Goal: Task Accomplishment & Management: Manage account settings

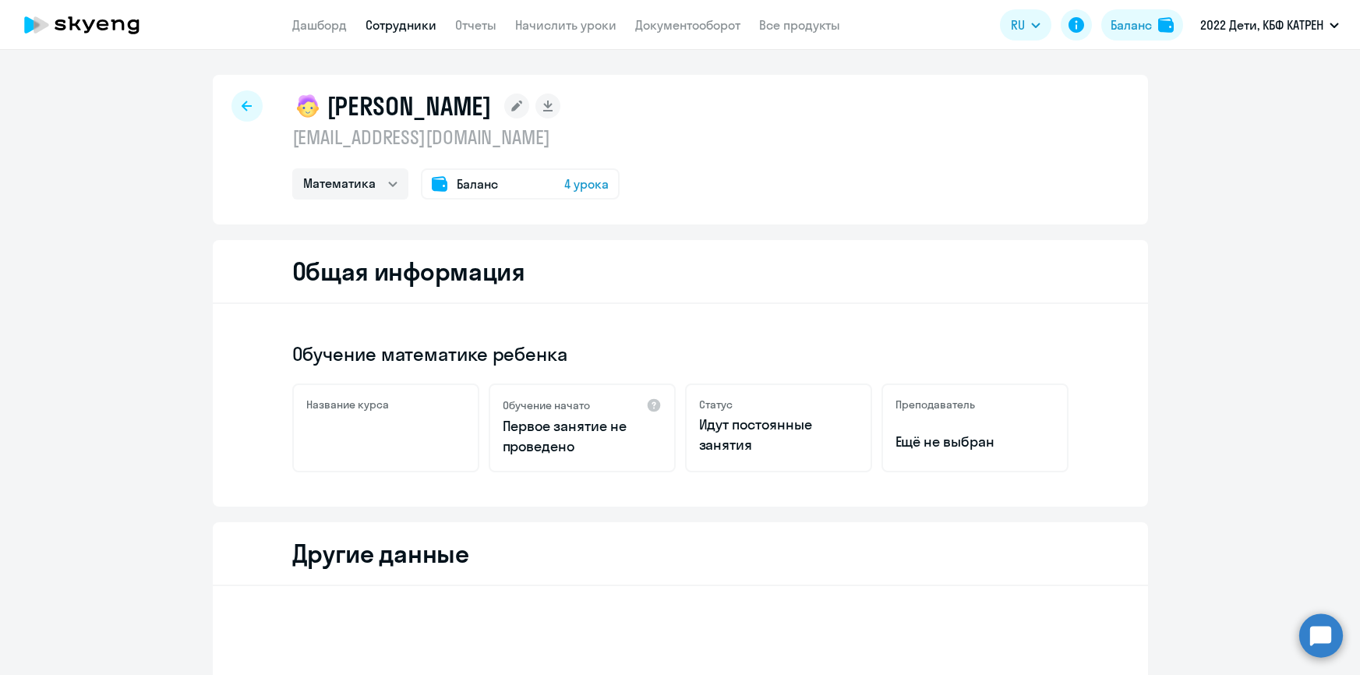
select select "math"
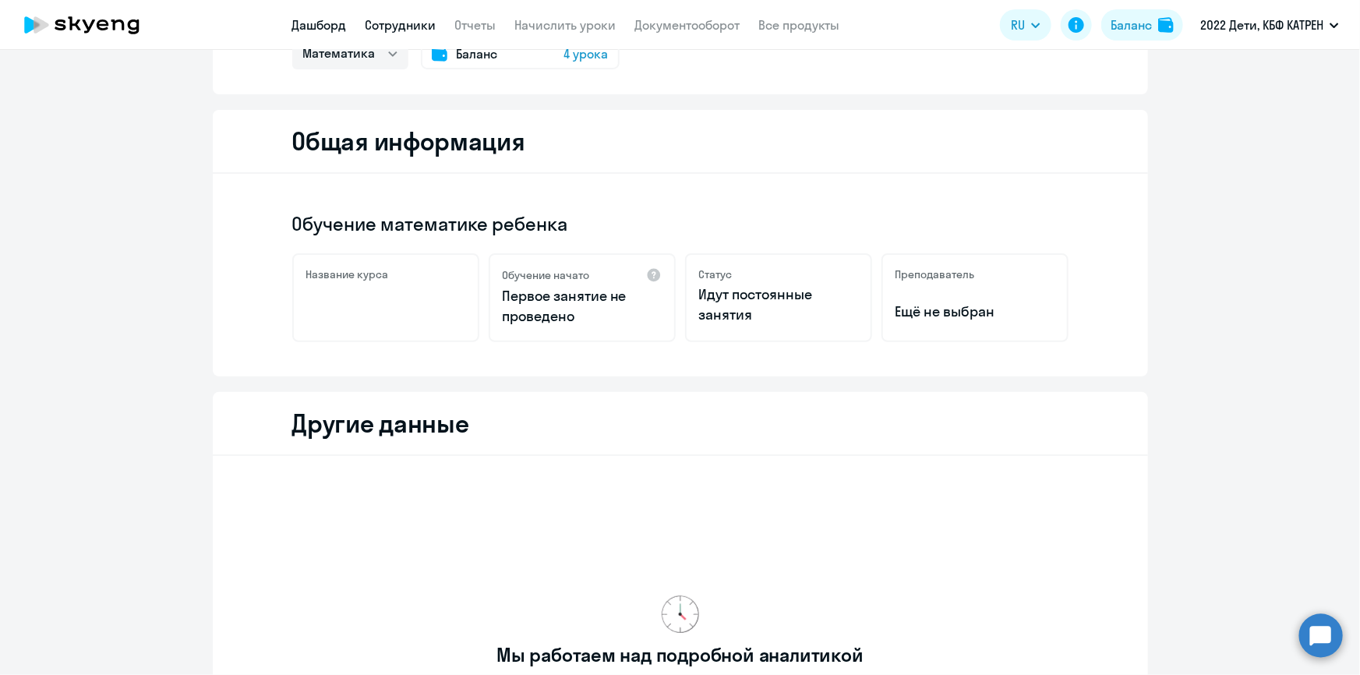
click at [330, 26] on link "Дашборд" at bounding box center [319, 25] width 55 height 16
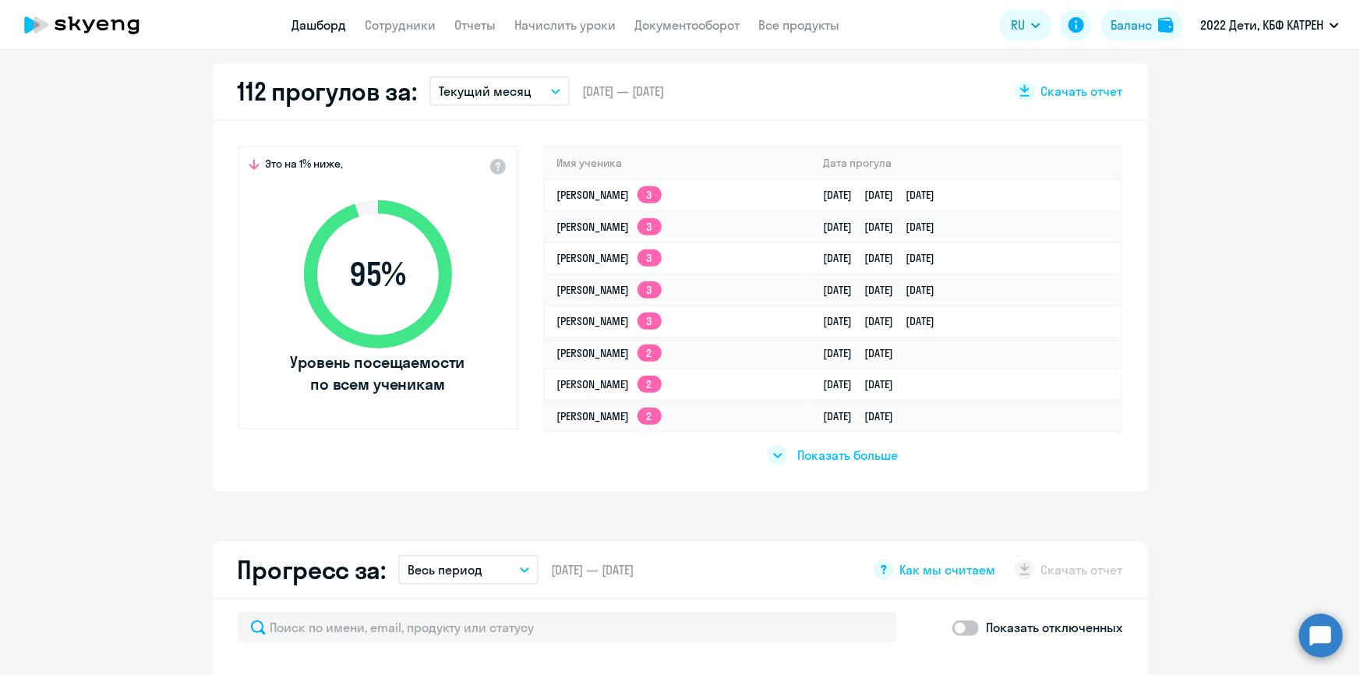
scroll to position [310, 0]
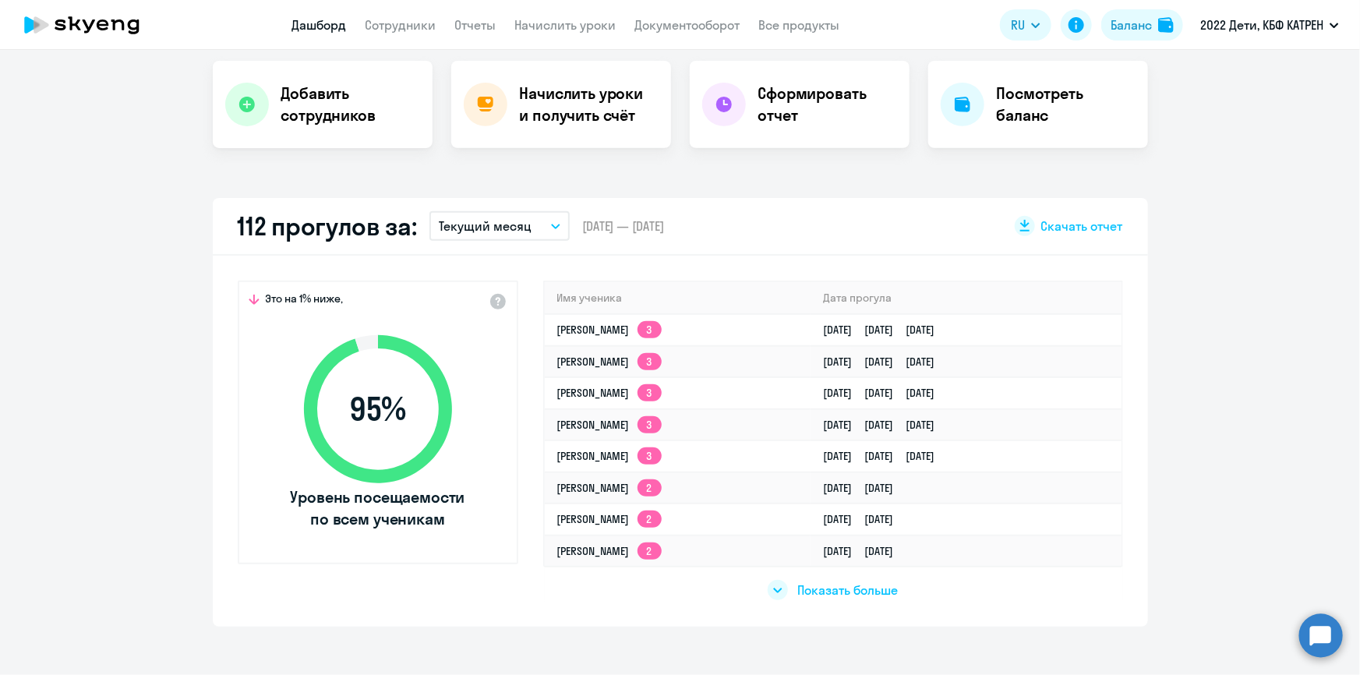
select select "30"
click at [390, 31] on link "Сотрудники" at bounding box center [400, 25] width 71 height 16
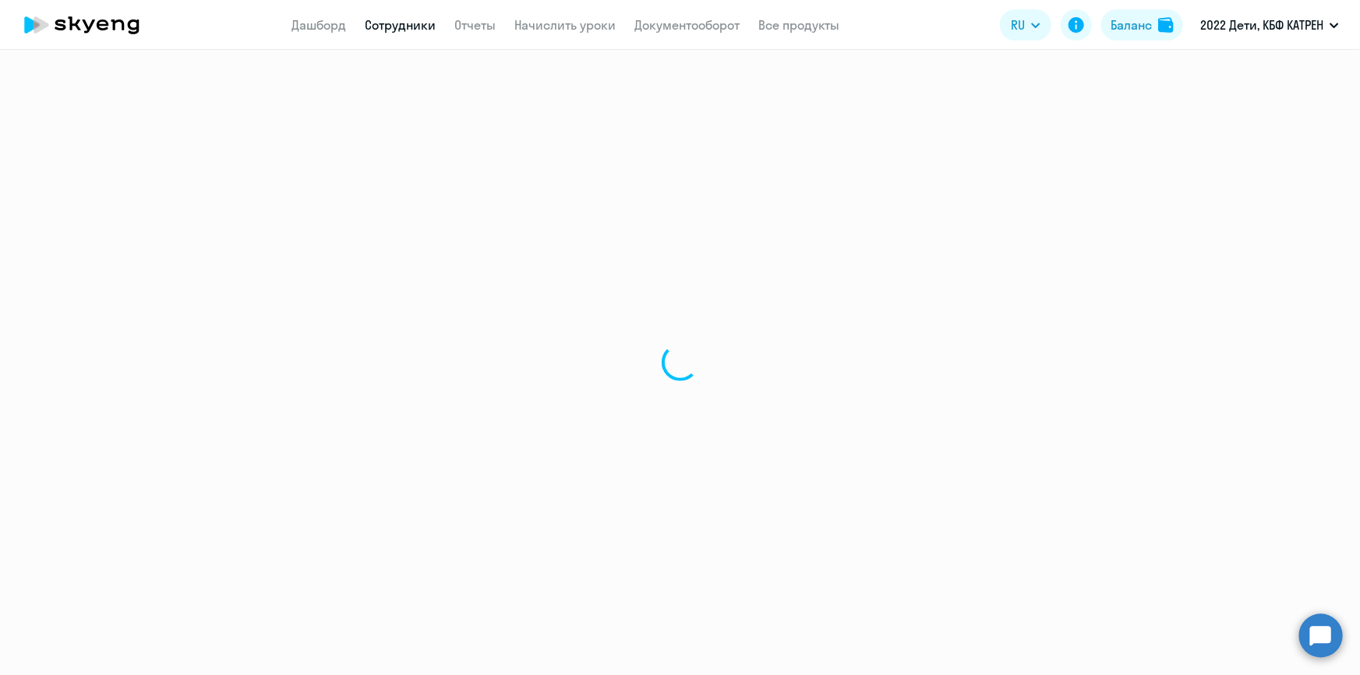
select select "30"
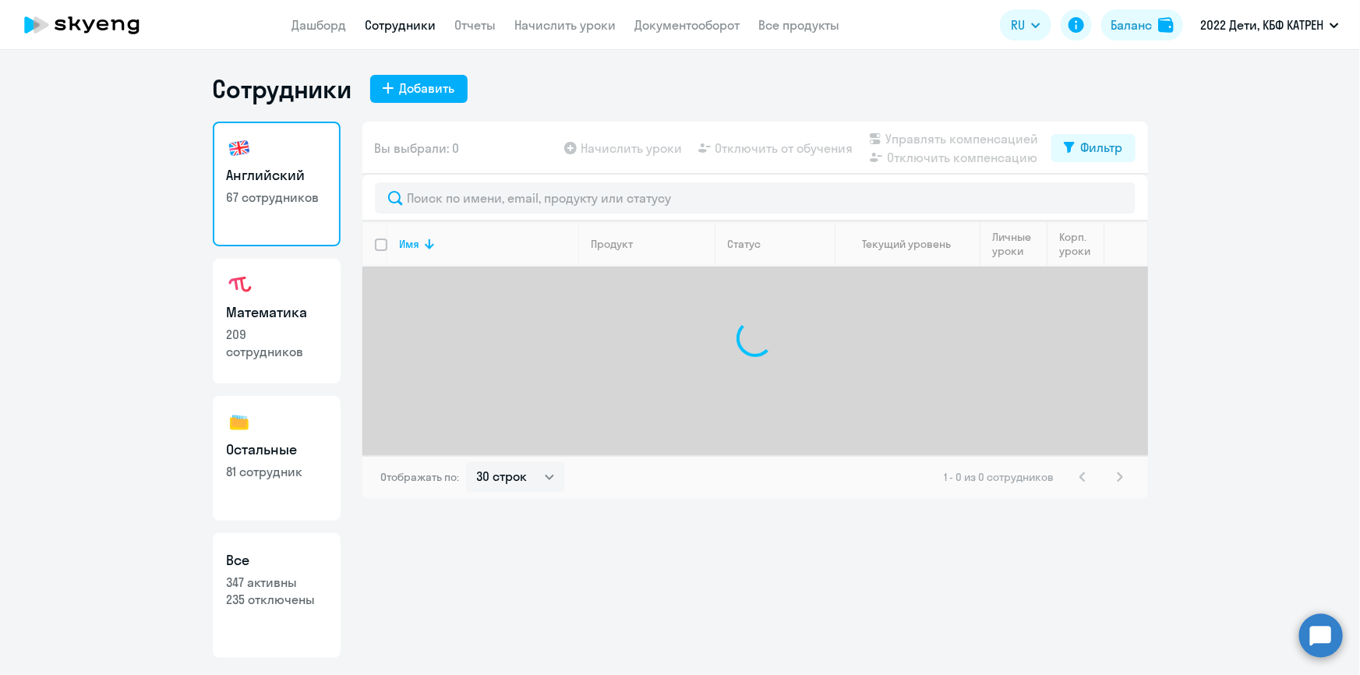
click at [299, 604] on p "235 отключены" at bounding box center [277, 599] width 100 height 17
select select "30"
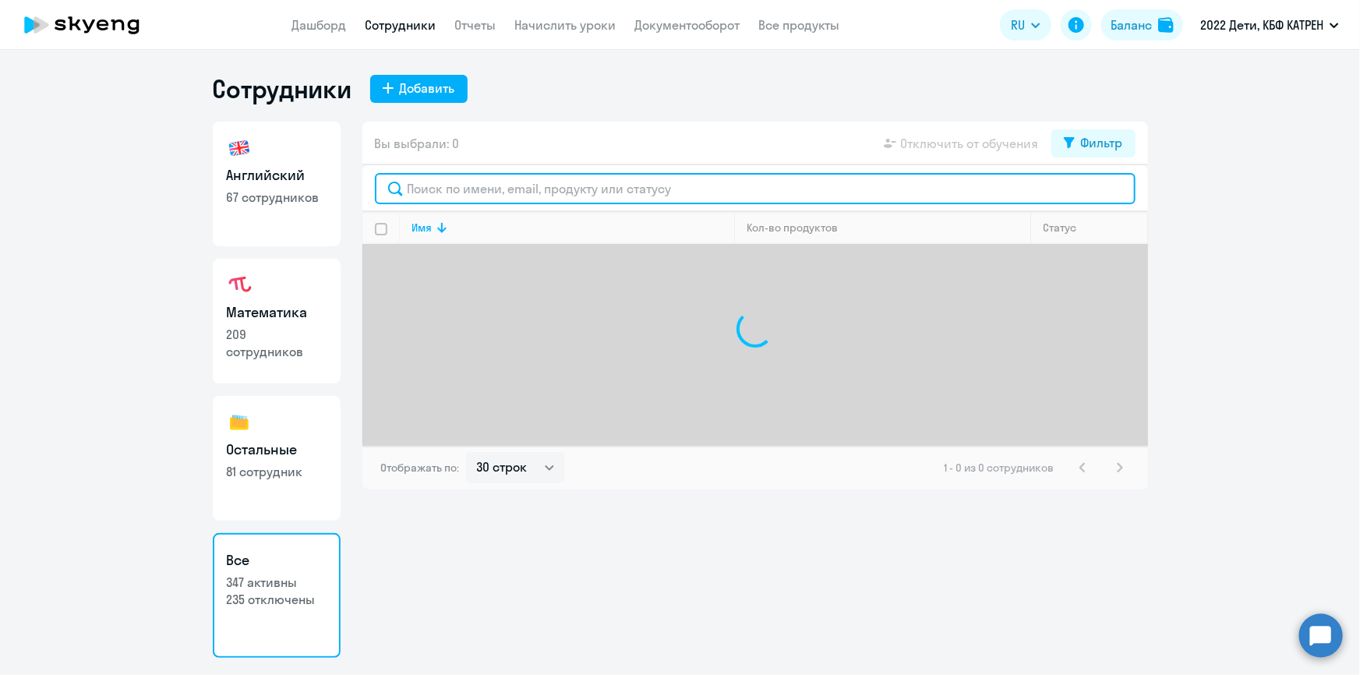
click at [481, 192] on input "text" at bounding box center [755, 188] width 760 height 31
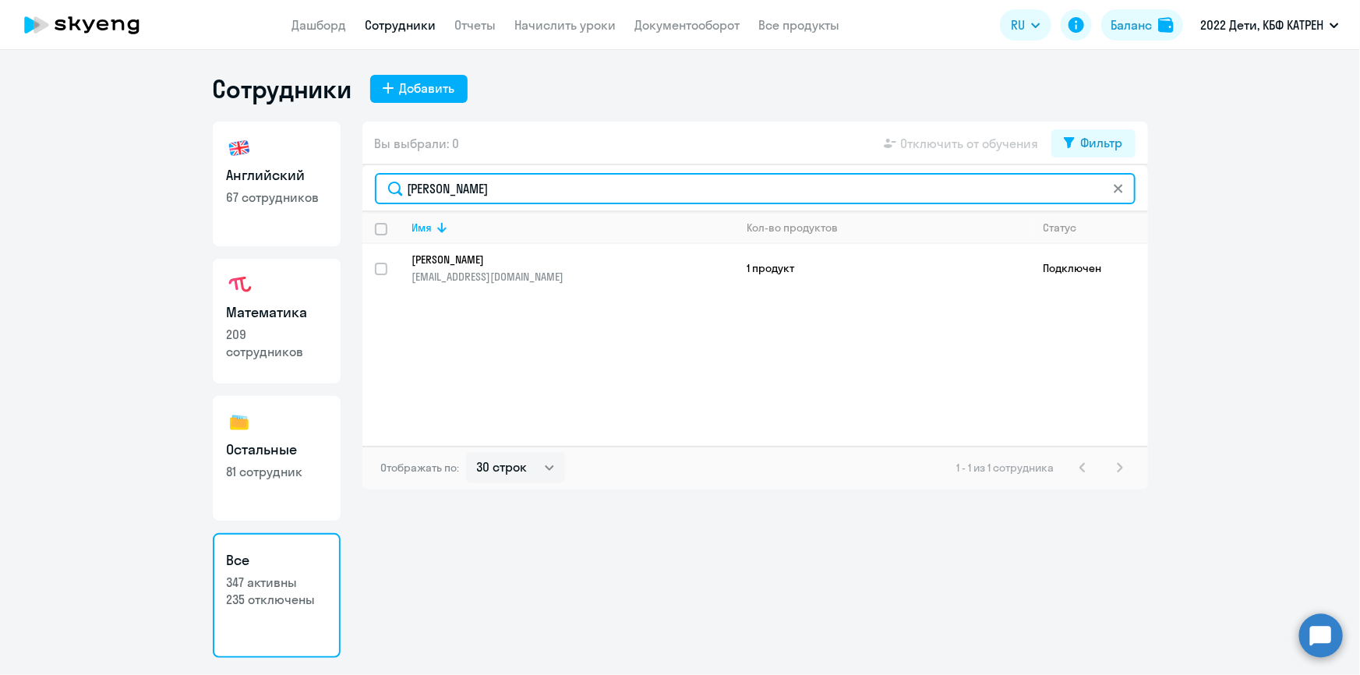
type input "[PERSON_NAME]"
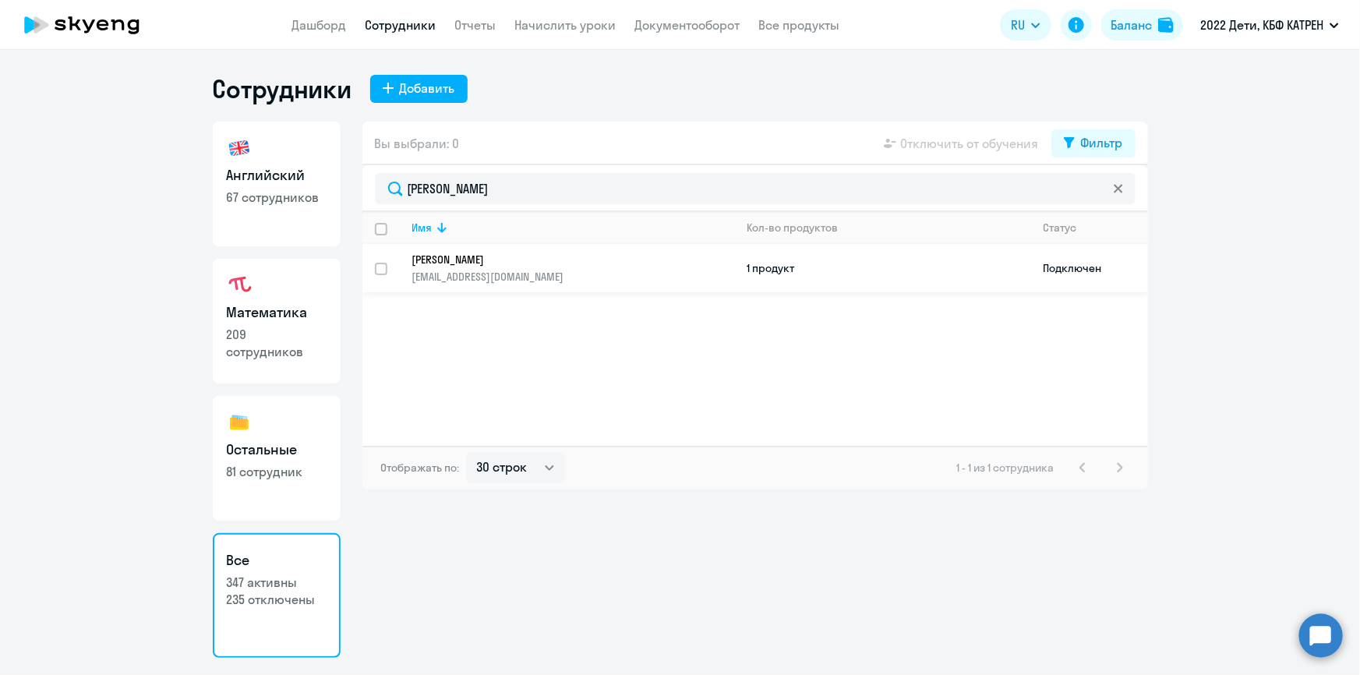
click at [486, 262] on p "[PERSON_NAME]" at bounding box center [562, 259] width 301 height 14
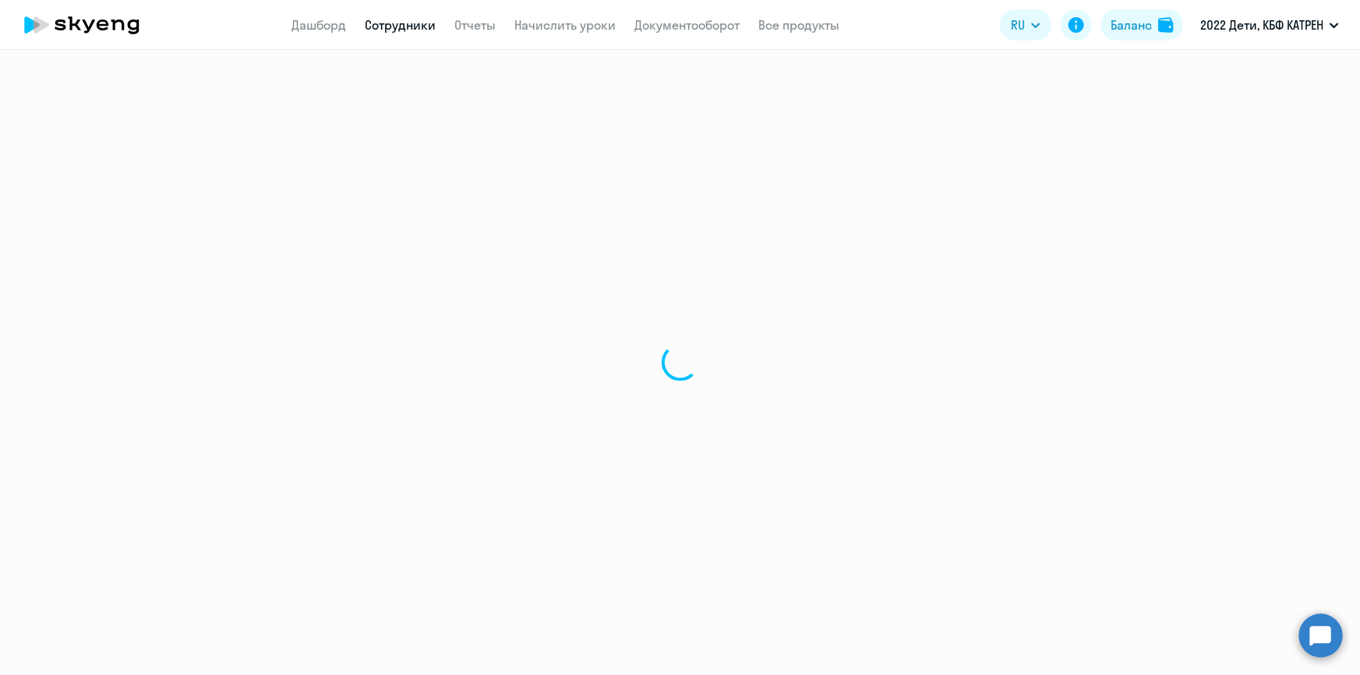
select select "math"
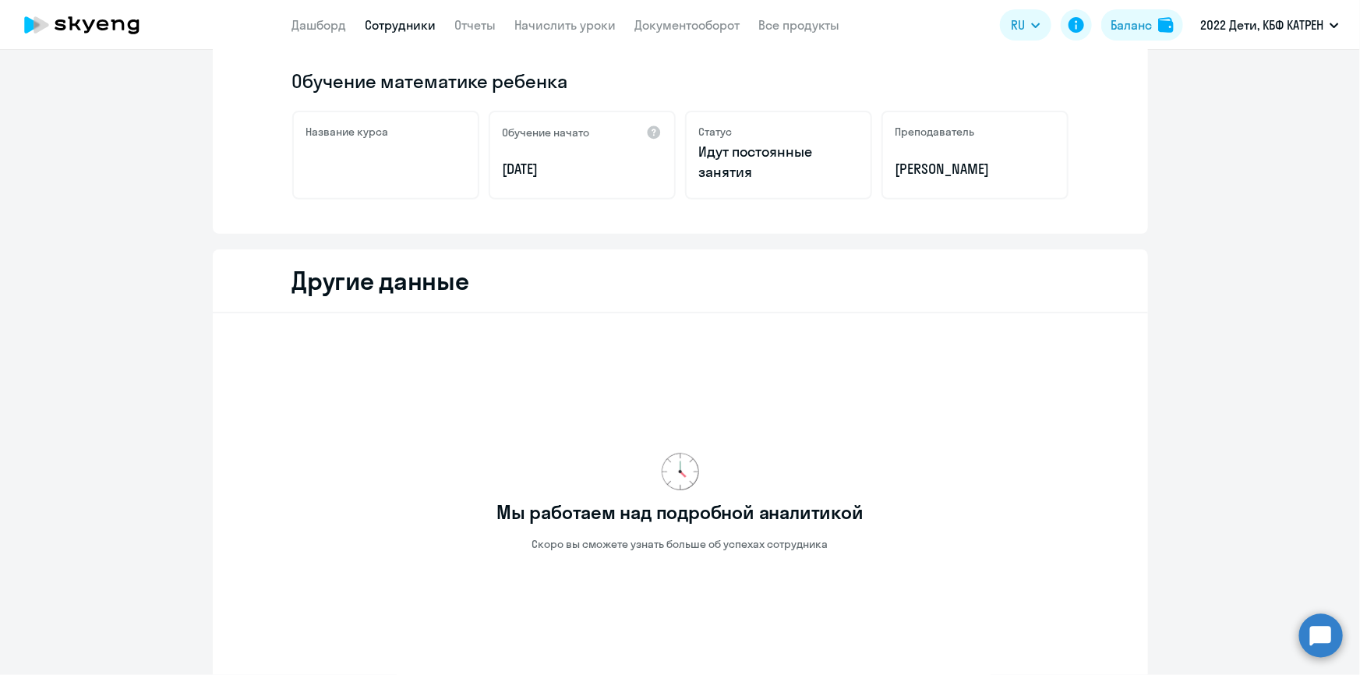
scroll to position [272, 0]
drag, startPoint x: 972, startPoint y: 175, endPoint x: 877, endPoint y: 177, distance: 95.9
click at [881, 177] on div "Преподаватель [PERSON_NAME]" at bounding box center [974, 155] width 187 height 89
copy p "[PERSON_NAME]"
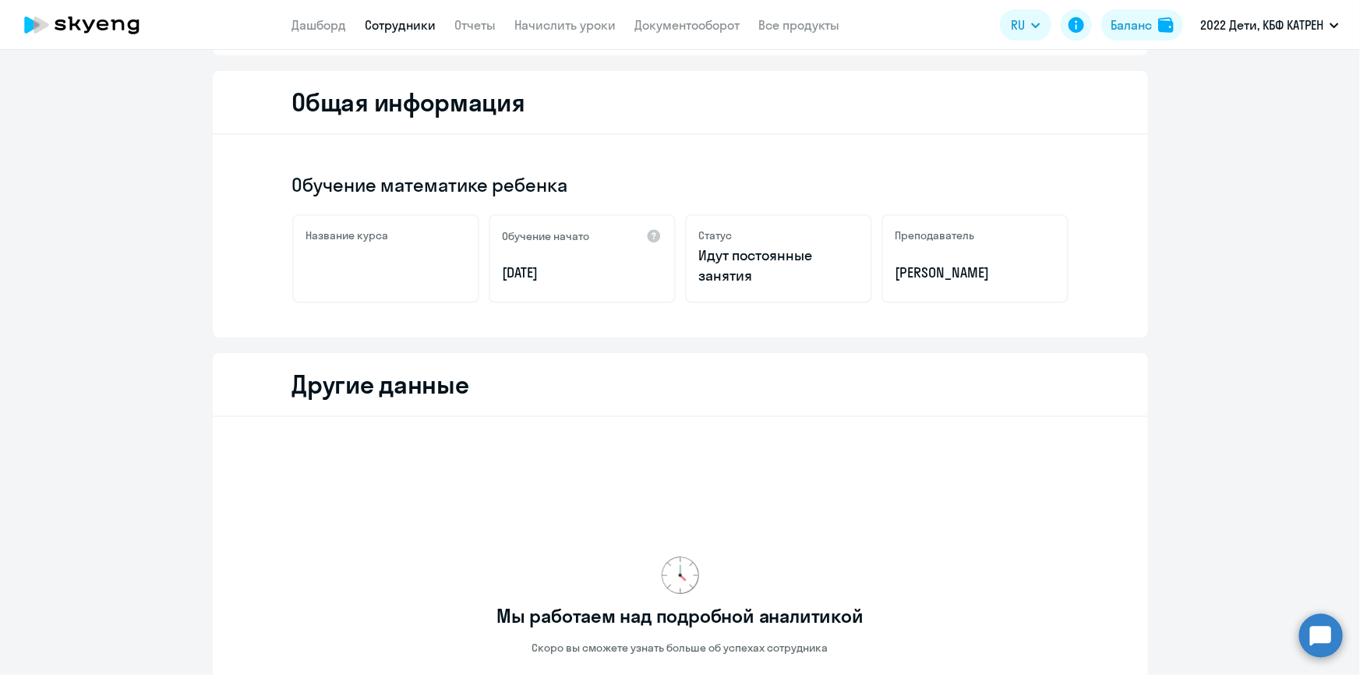
scroll to position [0, 0]
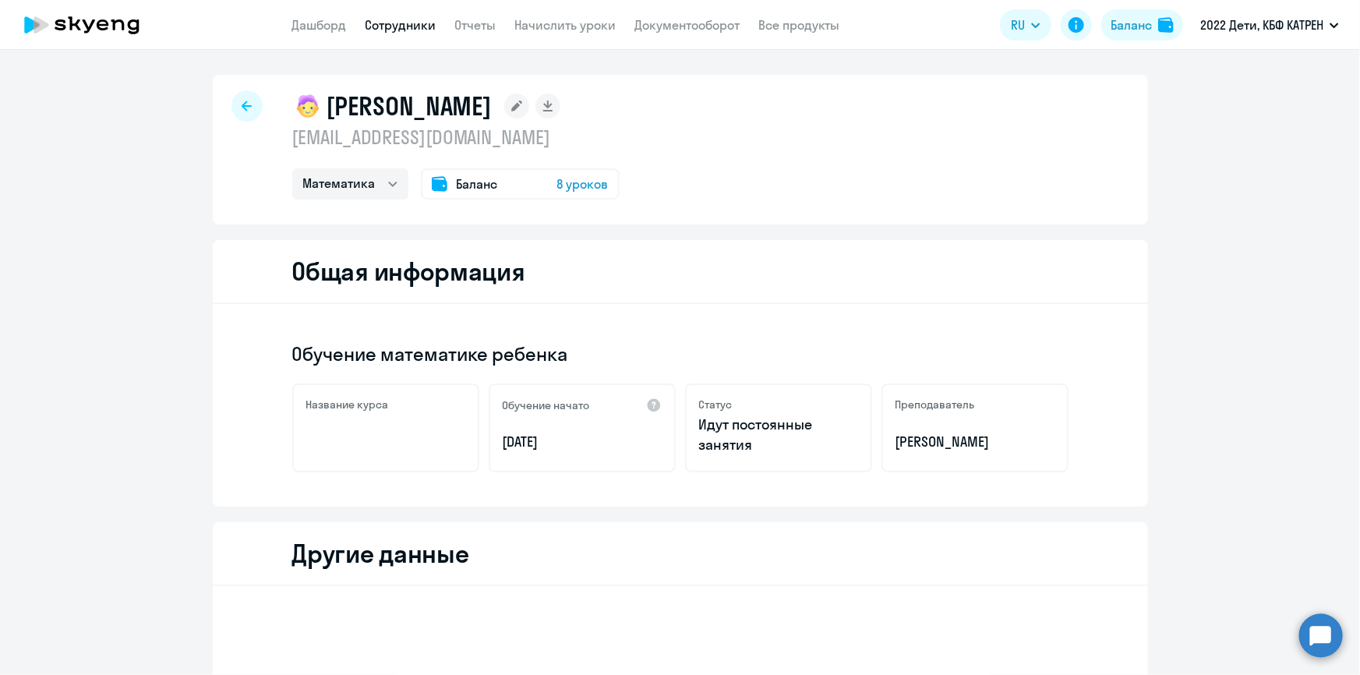
click at [379, 23] on link "Сотрудники" at bounding box center [400, 25] width 71 height 16
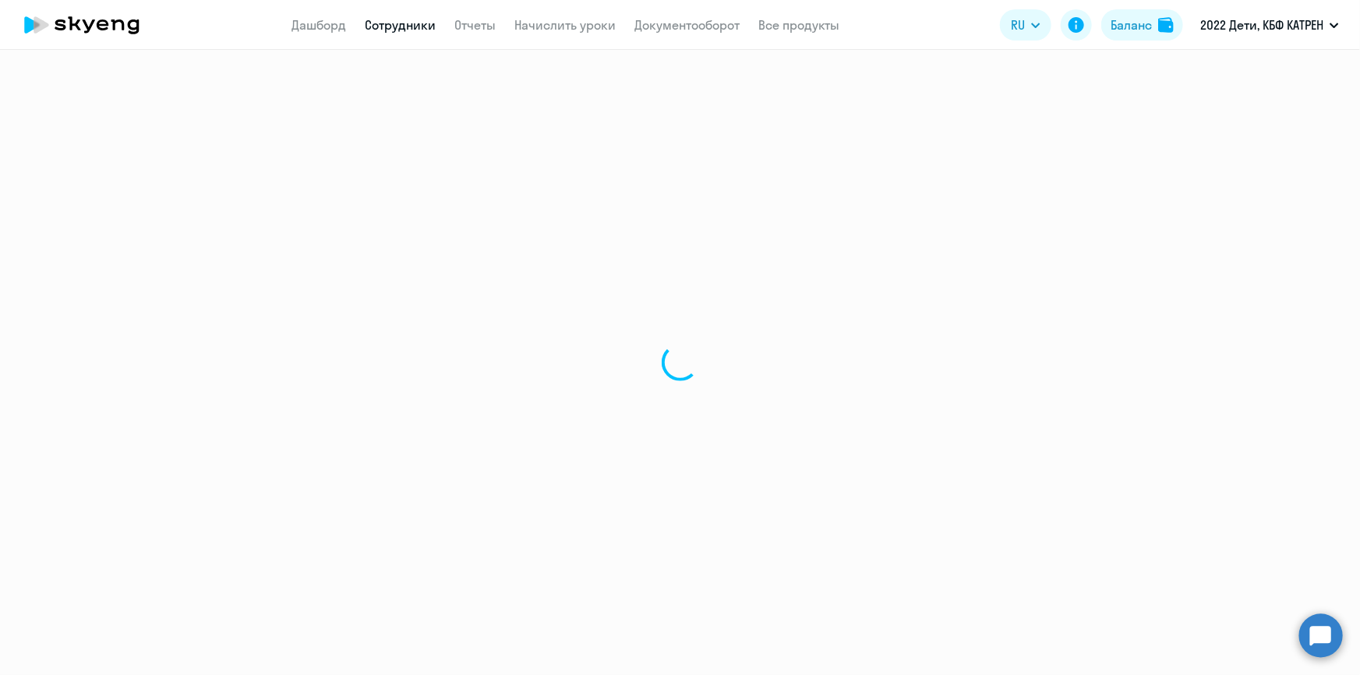
select select "30"
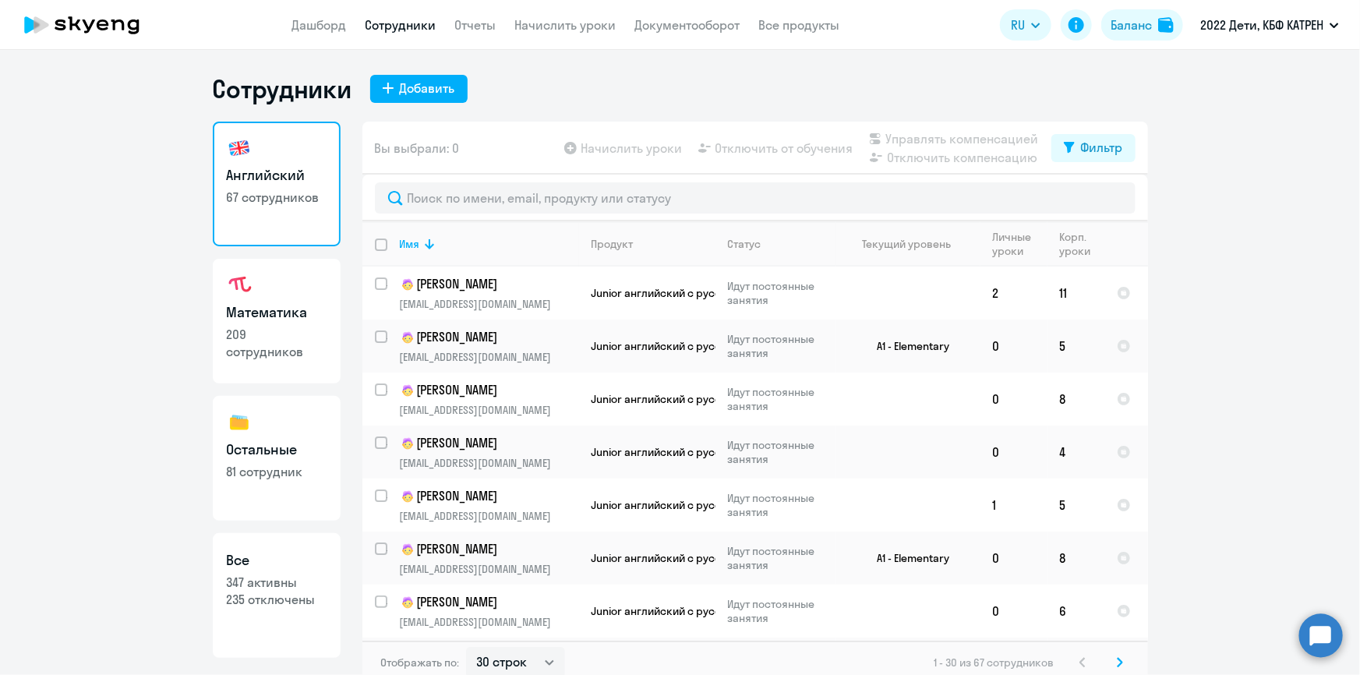
click at [1323, 647] on circle at bounding box center [1321, 635] width 44 height 44
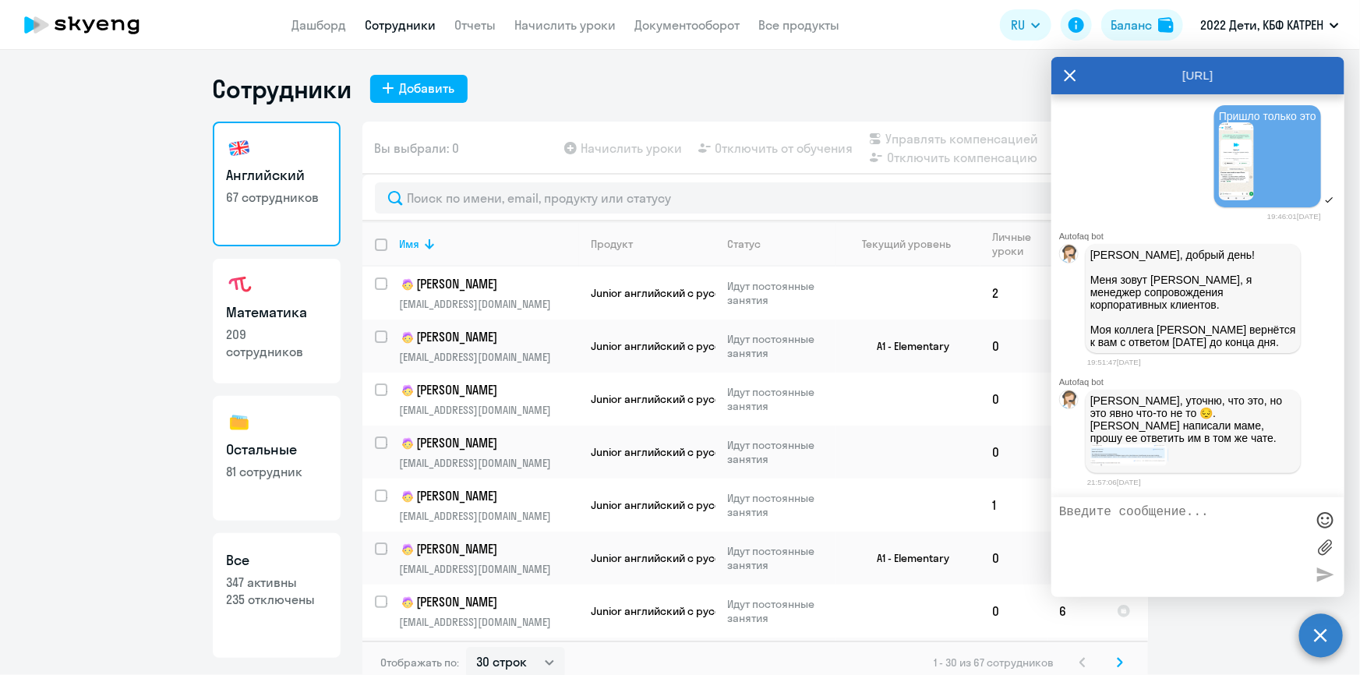
scroll to position [56215, 0]
click at [1135, 456] on img at bounding box center [1129, 455] width 78 height 22
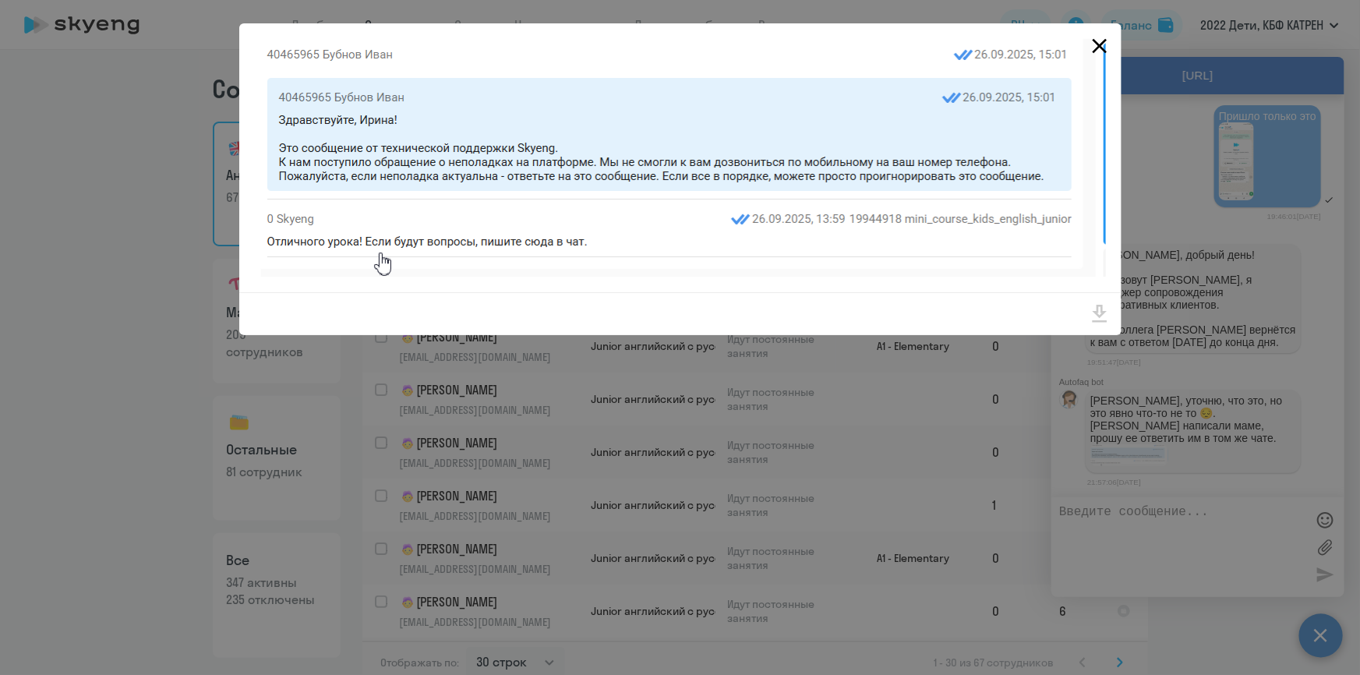
click at [1098, 44] on icon "Close" at bounding box center [1099, 46] width 15 height 15
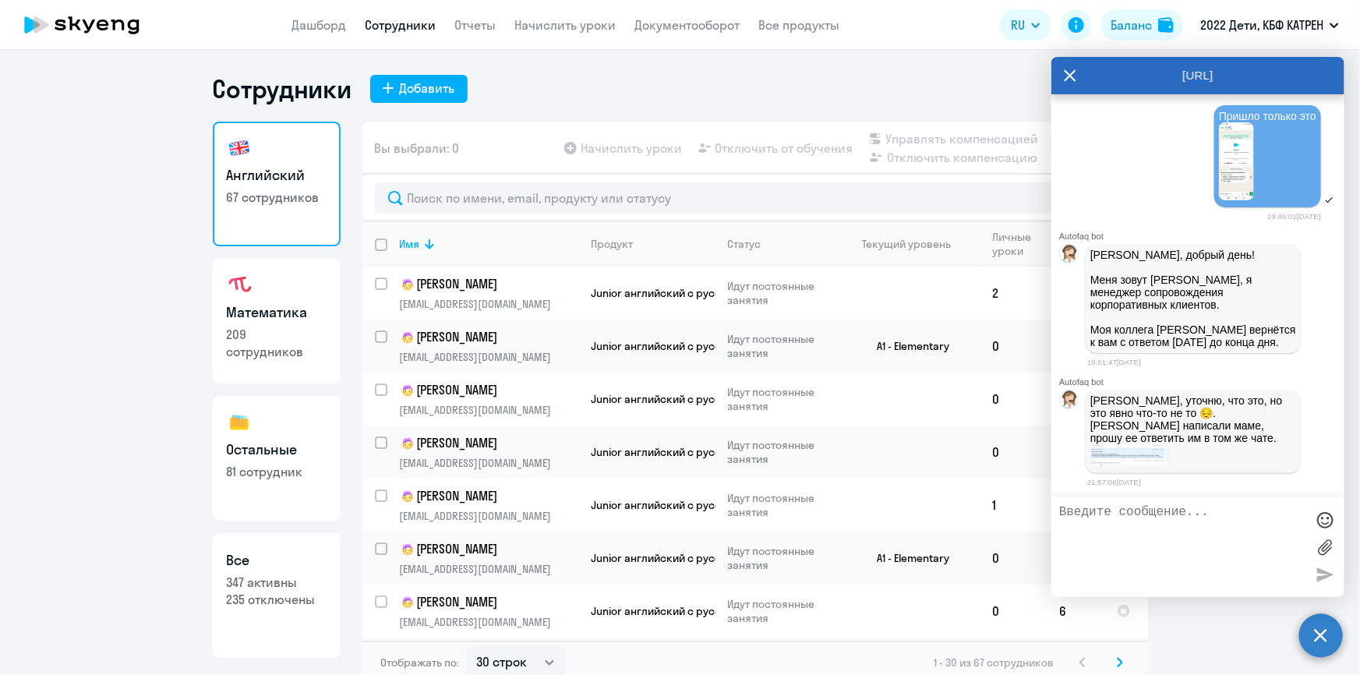
scroll to position [55861, 0]
click at [1165, 512] on textarea at bounding box center [1182, 547] width 246 height 84
paste textarea "42765329"
paste textarea "[PERSON_NAME]"
click at [1139, 559] on textarea "[PERSON_NAME], доброе утро! Давайте вернёмся ко входу в ЛК 42765329 [PERSON_NAM…" at bounding box center [1182, 547] width 246 height 84
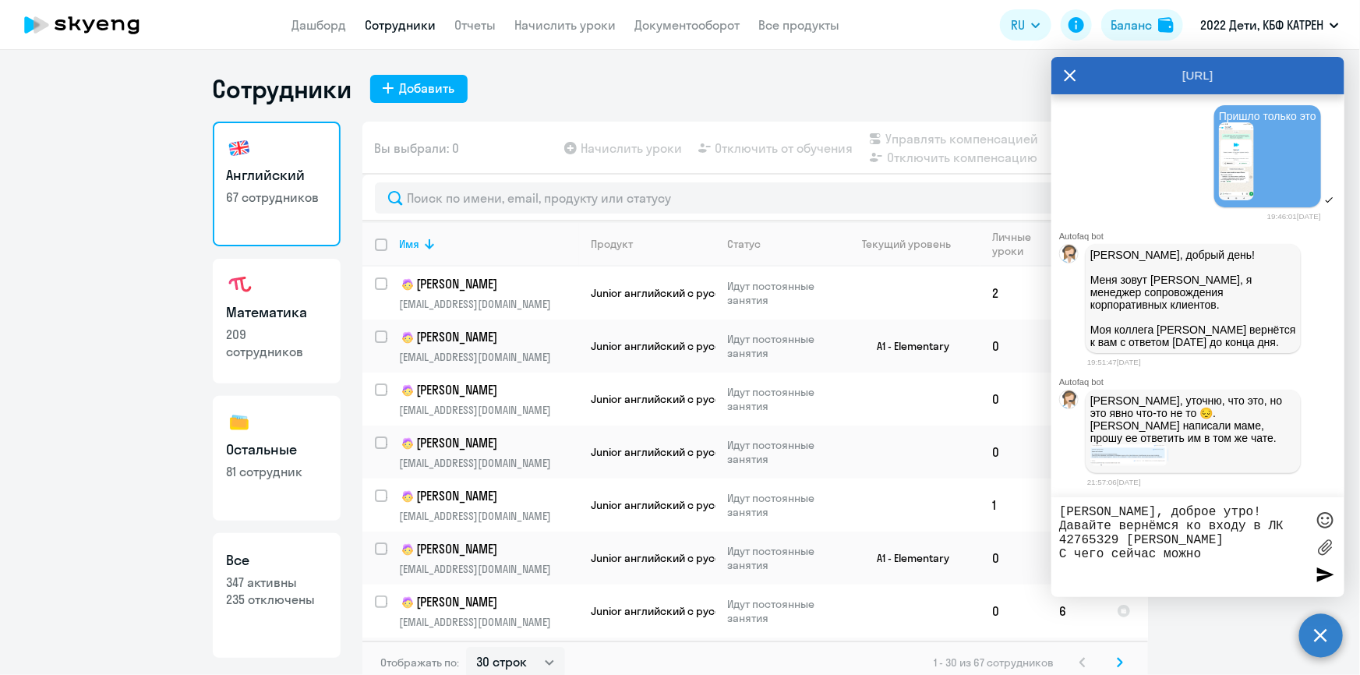
scroll to position [56215, 0]
click at [1205, 569] on textarea "[PERSON_NAME], доброе утро! Давайте вернёмся ко входу в ЛК 42765329 [PERSON_NAM…" at bounding box center [1182, 547] width 246 height 84
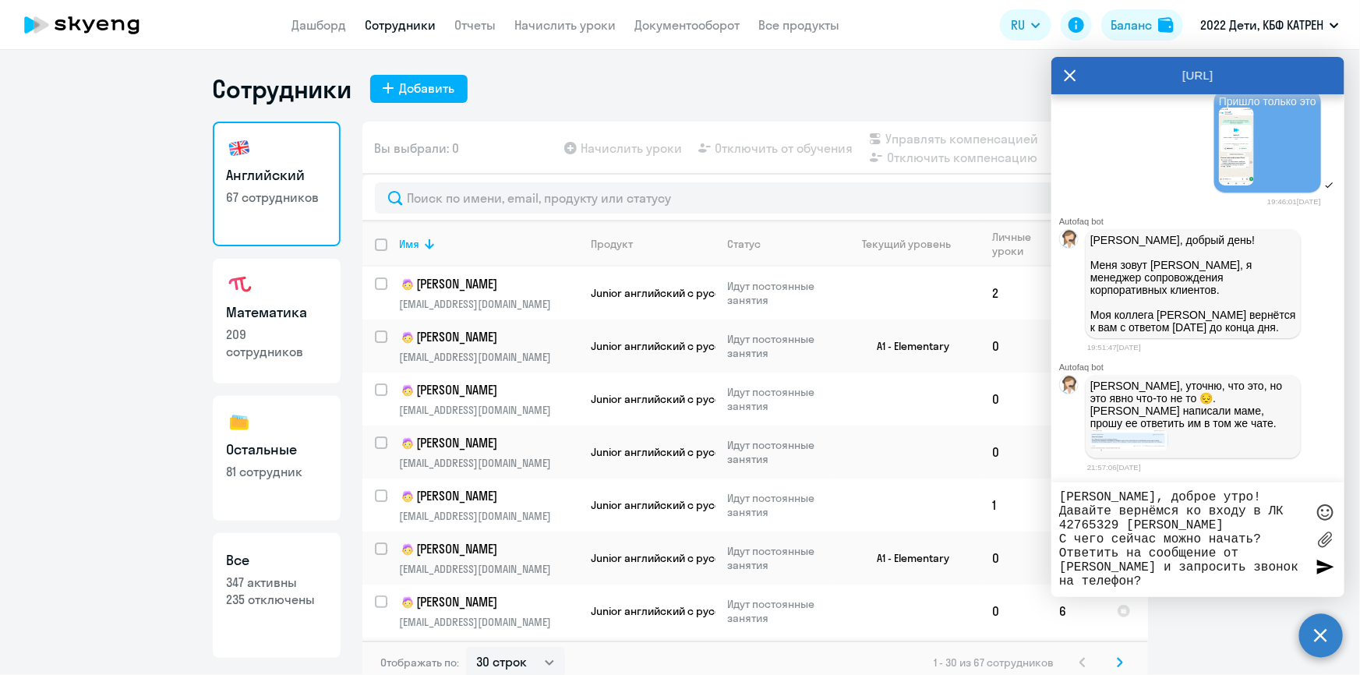
click at [1106, 514] on textarea "[PERSON_NAME], доброе утро! Давайте вернёмся ко входу в ЛК 42765329 [PERSON_NAM…" at bounding box center [1182, 539] width 246 height 99
click at [1111, 514] on textarea "[PERSON_NAME], доброе утро! Давайте вернёмся ко входу в ЛК 42765329 [PERSON_NAM…" at bounding box center [1182, 539] width 246 height 99
click at [1240, 542] on textarea "[PERSON_NAME], доброе утро! [PERSON_NAME], пожалуйста, вернёмся ко входу в ЛК 4…" at bounding box center [1182, 539] width 246 height 99
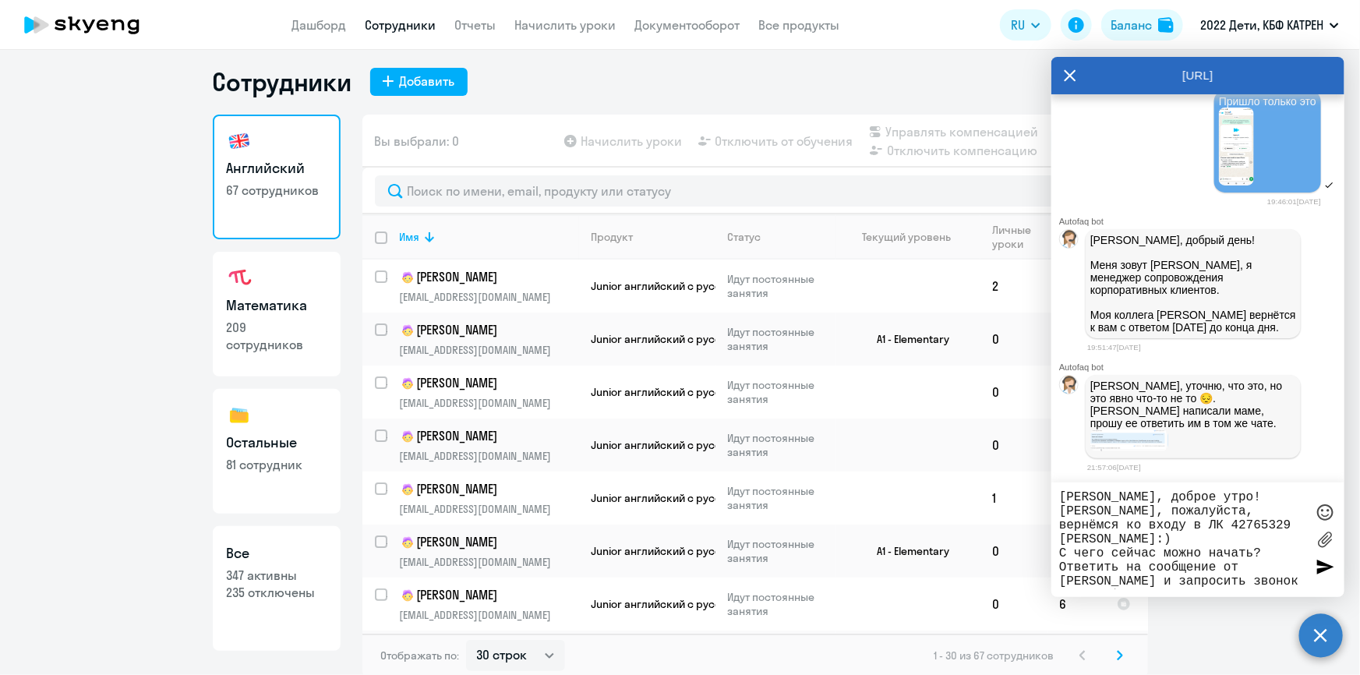
scroll to position [9, 0]
type textarea "[PERSON_NAME], доброе утро! [PERSON_NAME], пожалуйста, вернёмся ко входу в ЛК 4…"
click at [1318, 568] on div at bounding box center [1324, 567] width 23 height 23
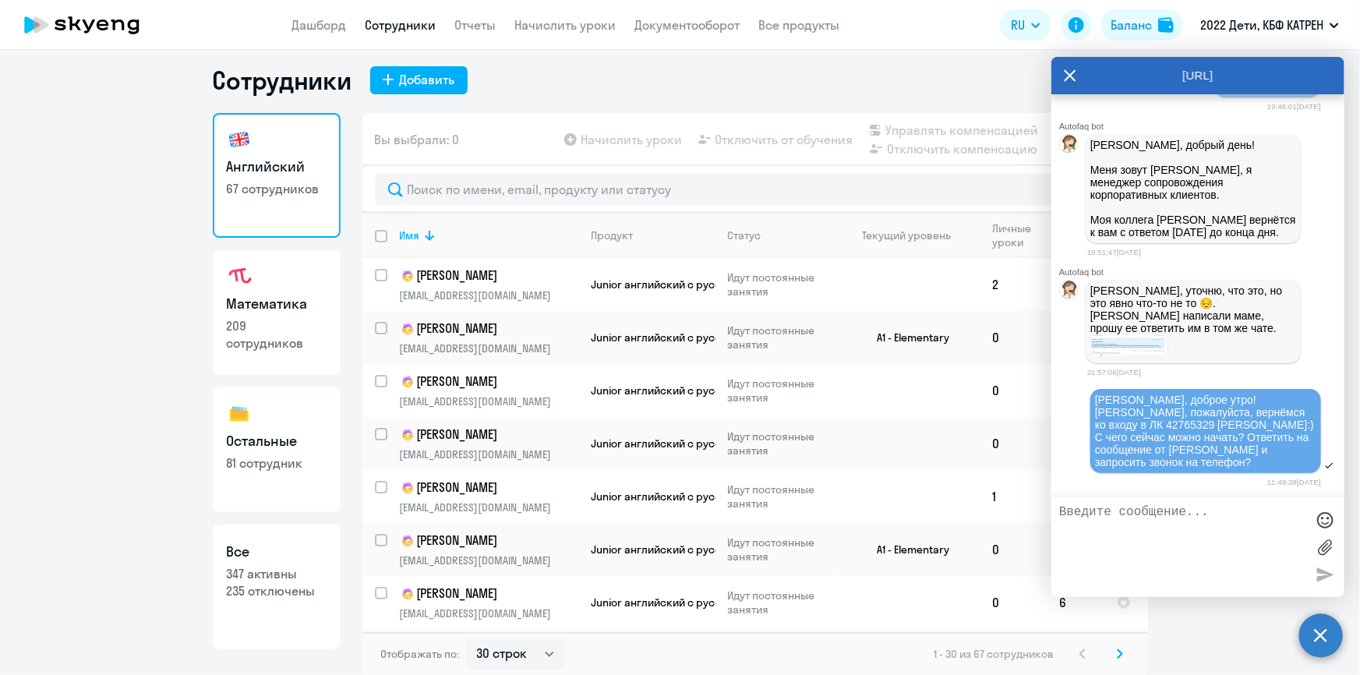
scroll to position [56339, 0]
click at [289, 553] on h3 "Все" at bounding box center [277, 552] width 100 height 20
select select "30"
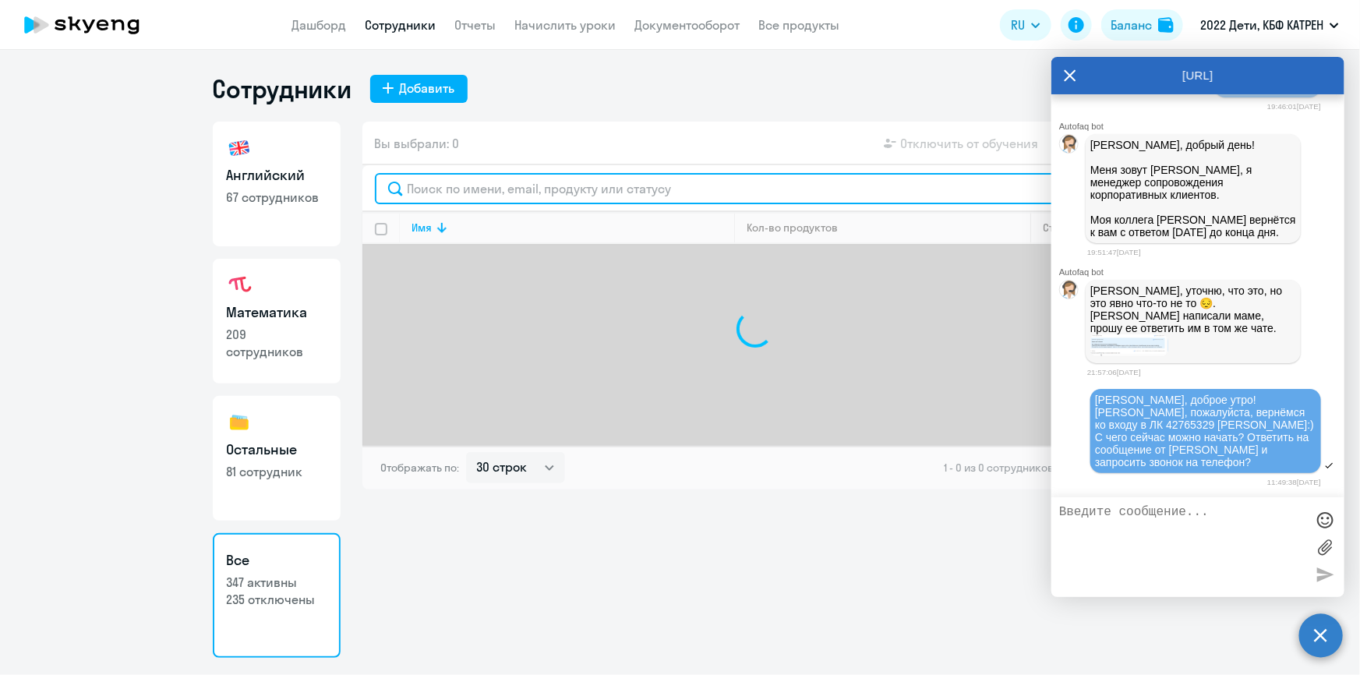
click at [511, 192] on input "text" at bounding box center [755, 188] width 760 height 31
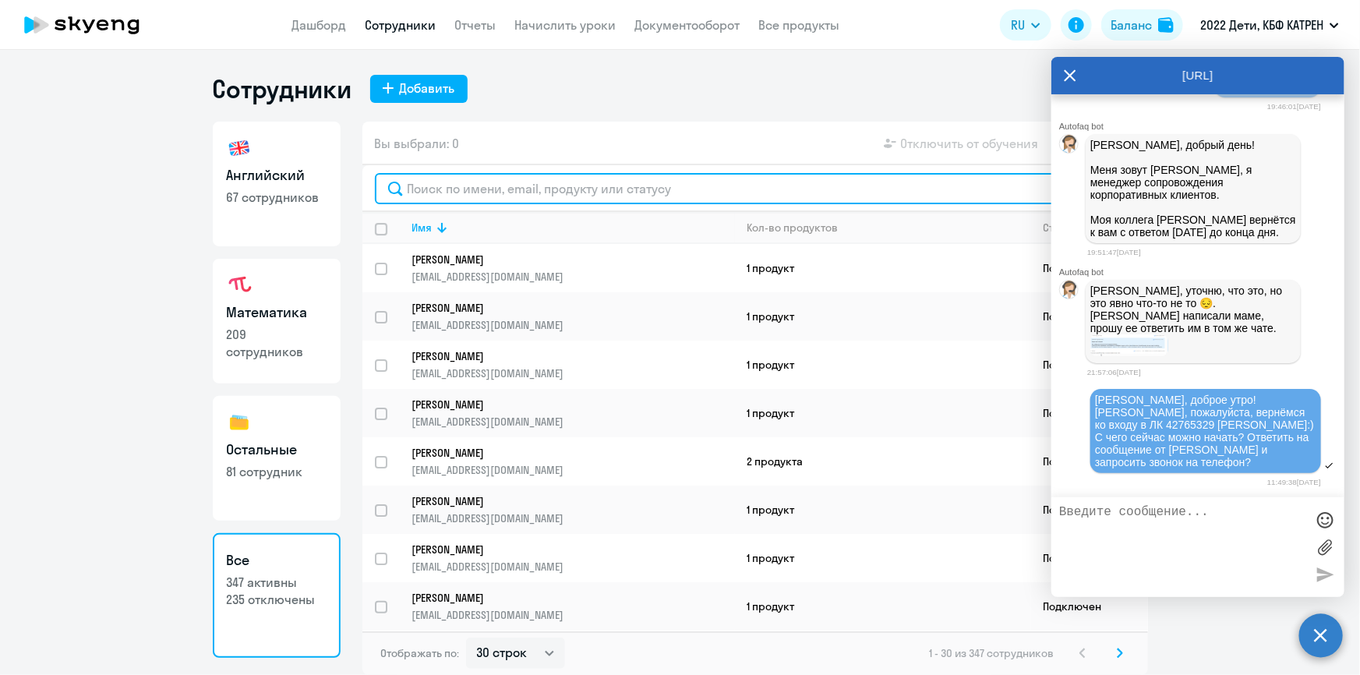
type input "о"
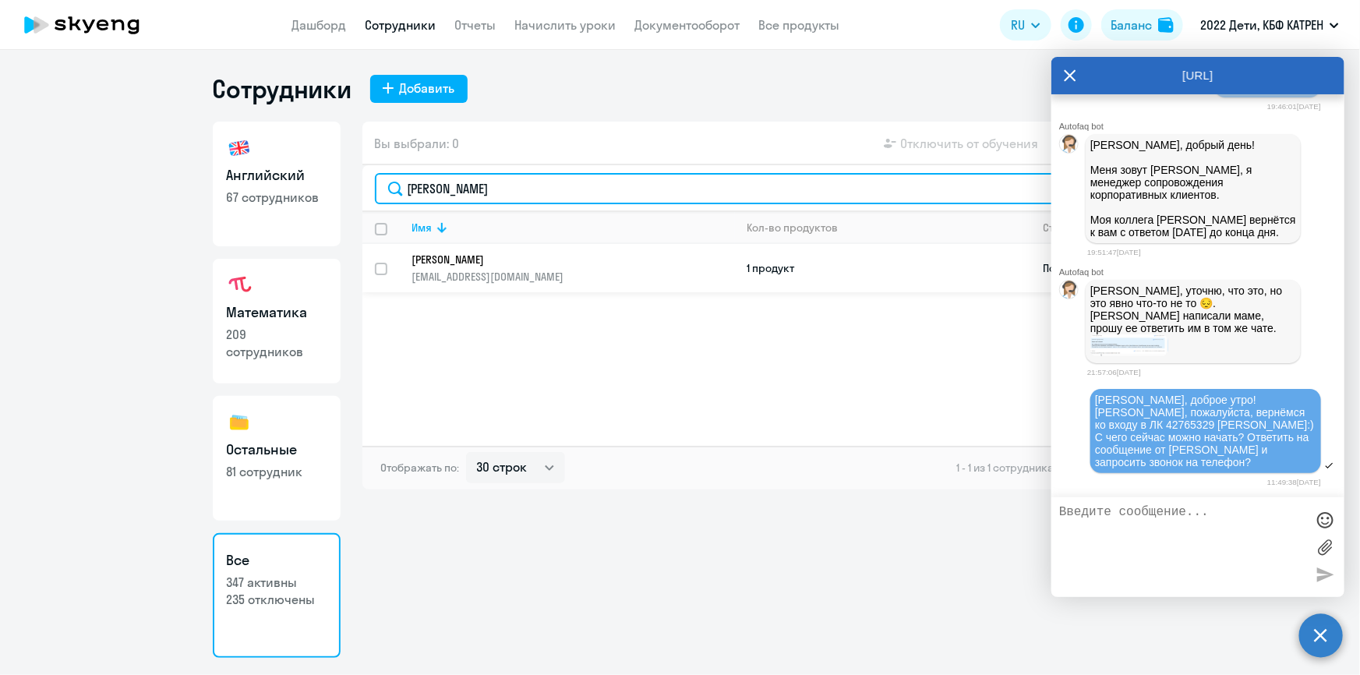
type input "[PERSON_NAME]"
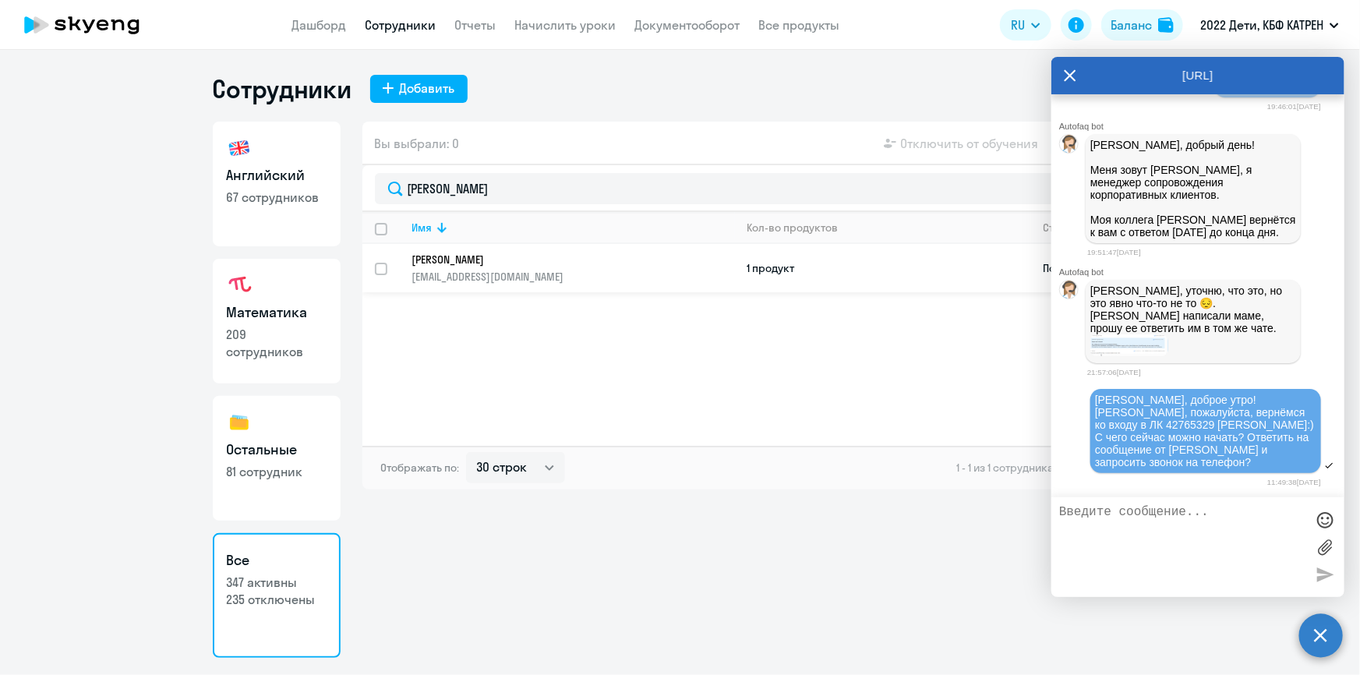
click at [544, 280] on p "[EMAIL_ADDRESS][DOMAIN_NAME]" at bounding box center [573, 277] width 322 height 14
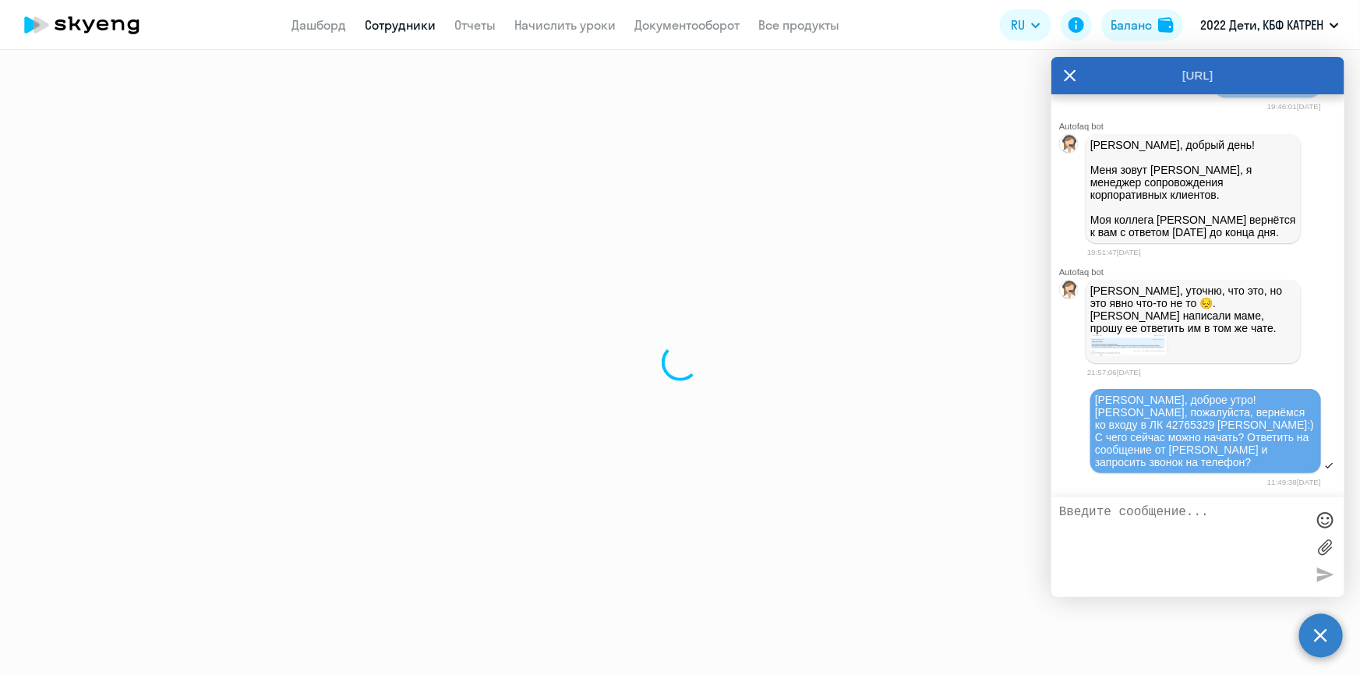
select select "math"
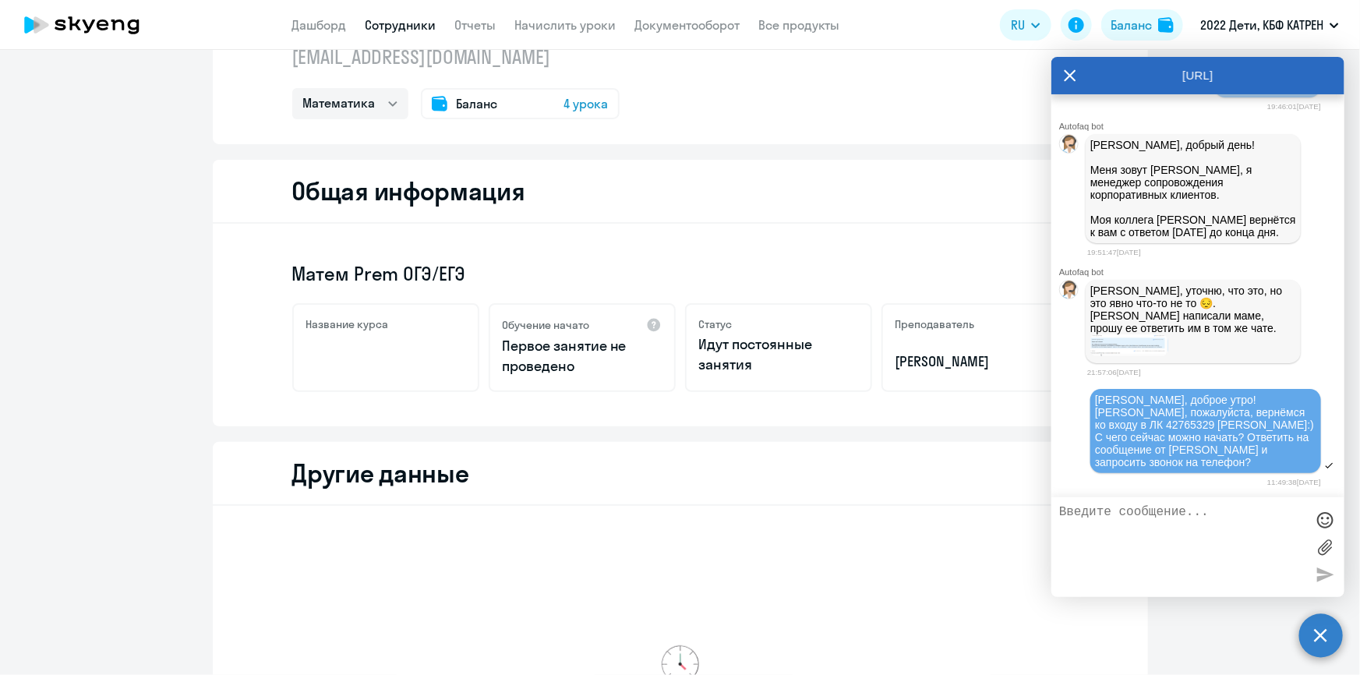
scroll to position [283, 0]
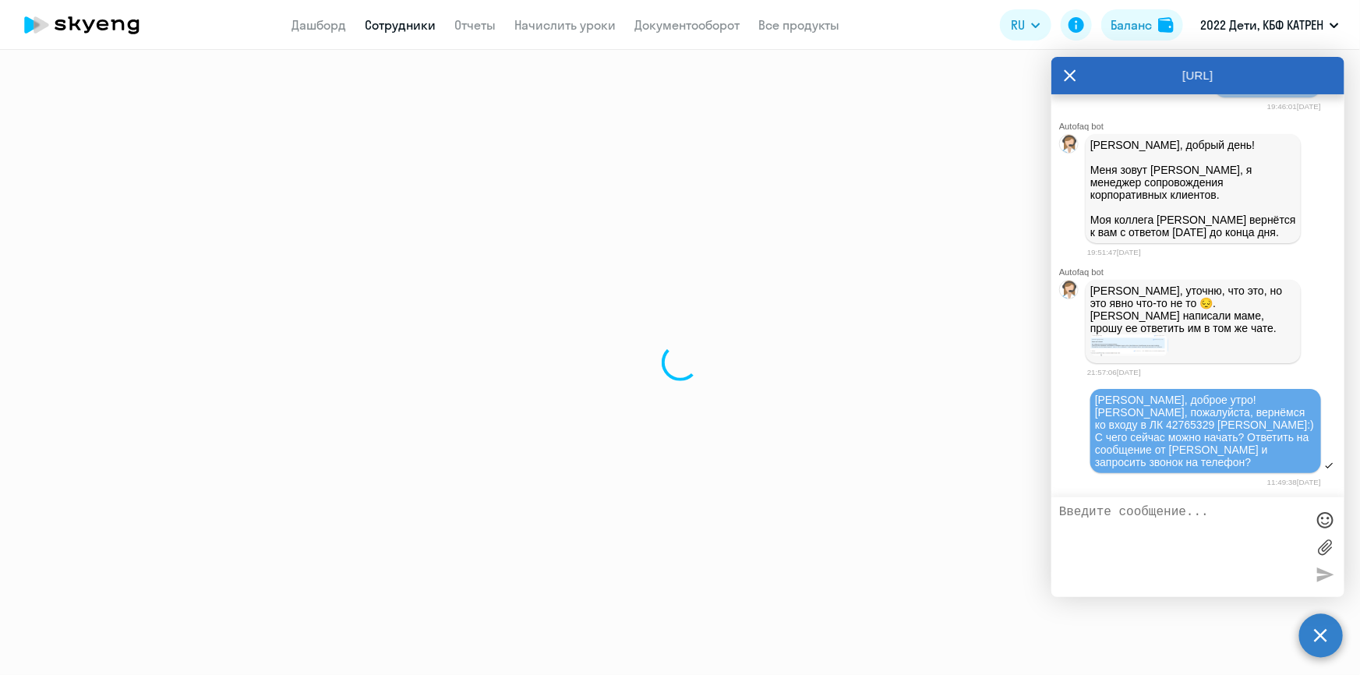
select select "30"
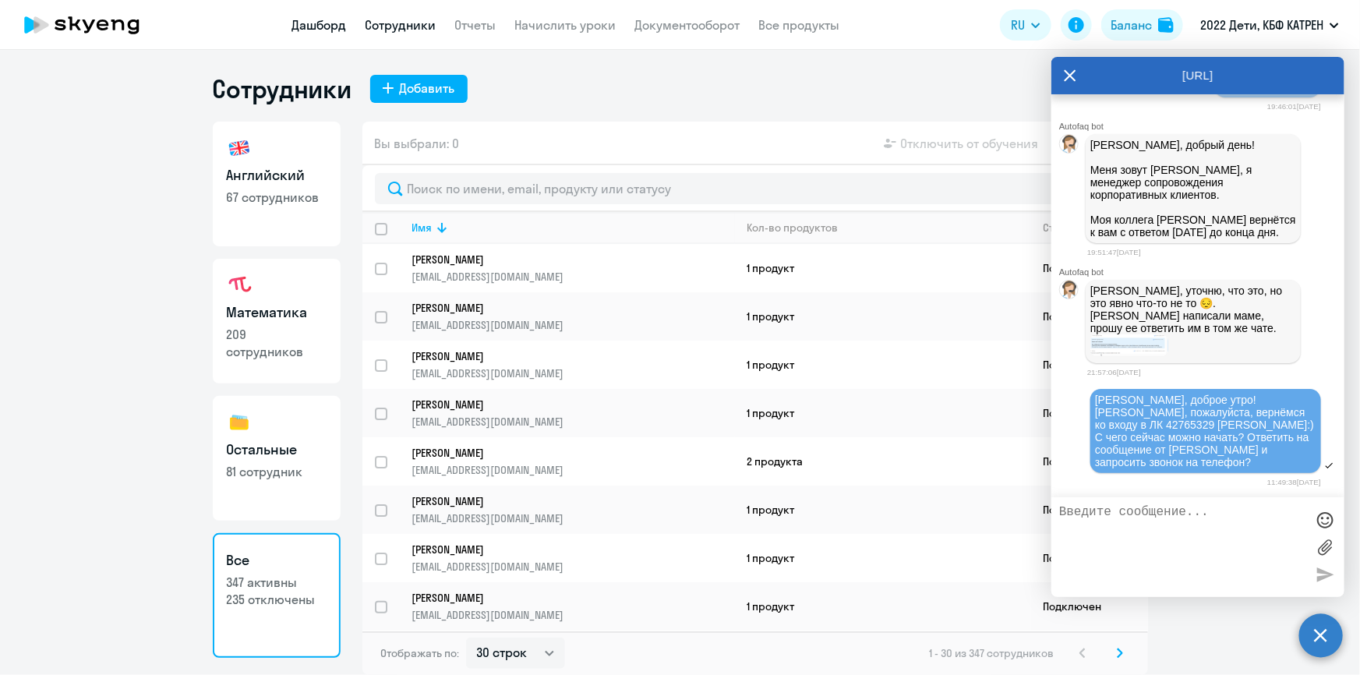
click at [324, 27] on link "Дашборд" at bounding box center [319, 25] width 55 height 16
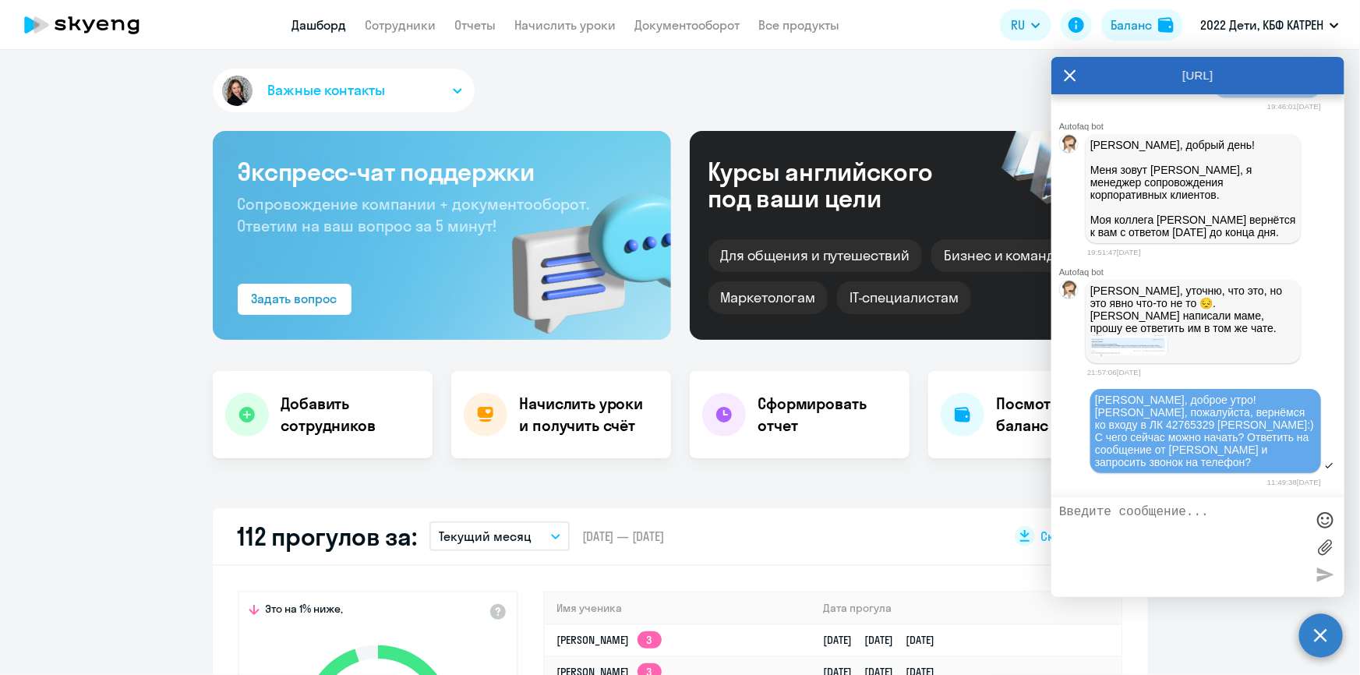
scroll to position [425, 0]
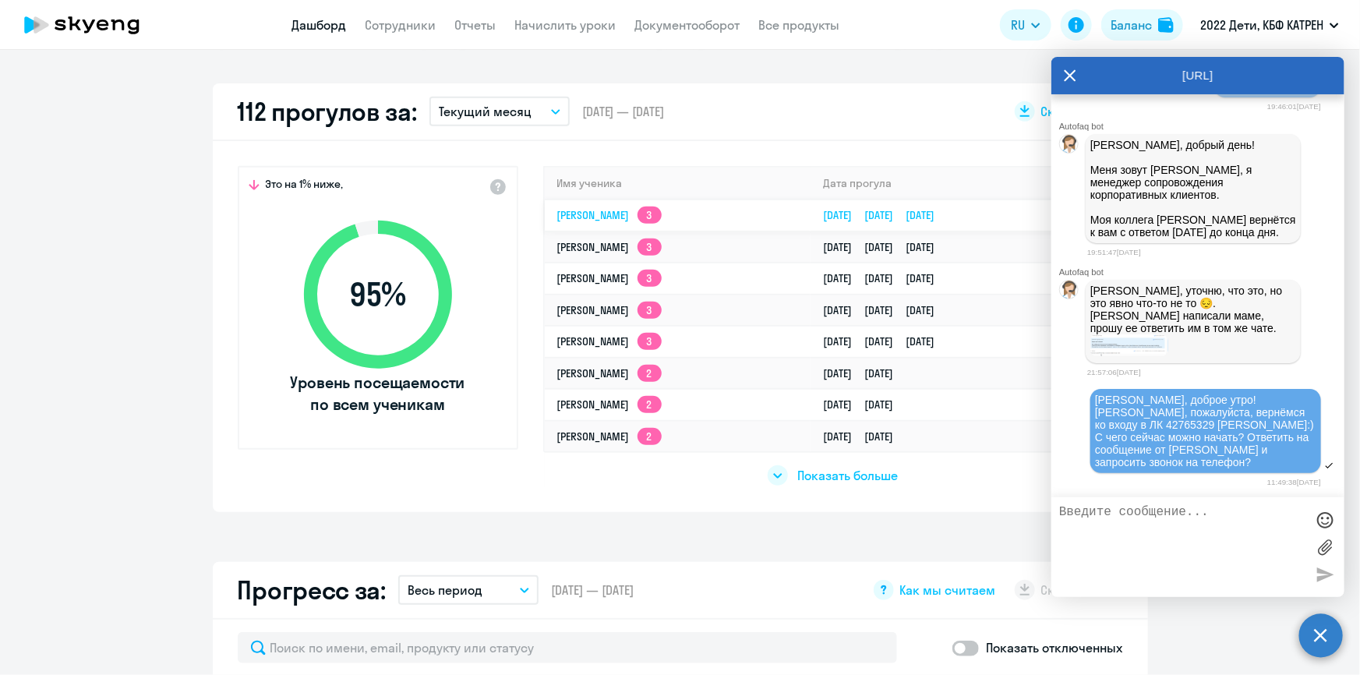
drag, startPoint x: 842, startPoint y: 212, endPoint x: 1043, endPoint y: 218, distance: 201.1
click at [1043, 218] on tr "[PERSON_NAME] 3 [DATE] [DATE] [DATE]" at bounding box center [833, 215] width 577 height 32
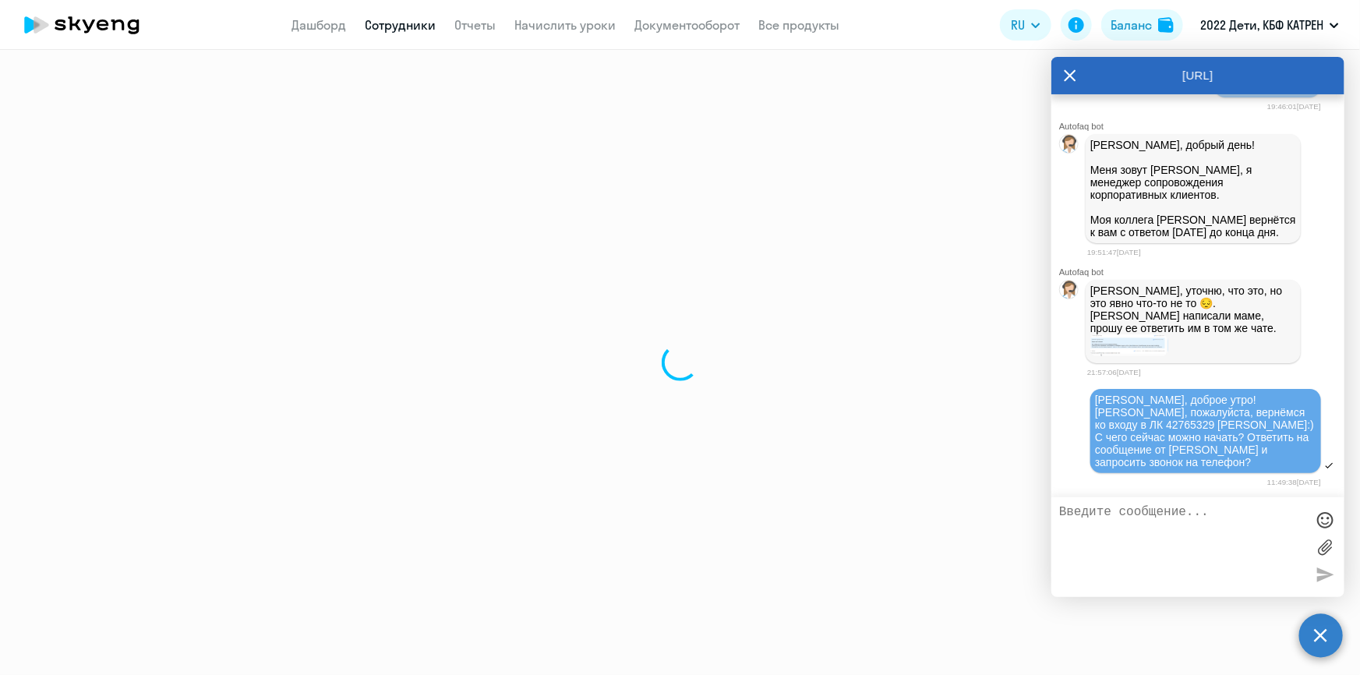
select select "math"
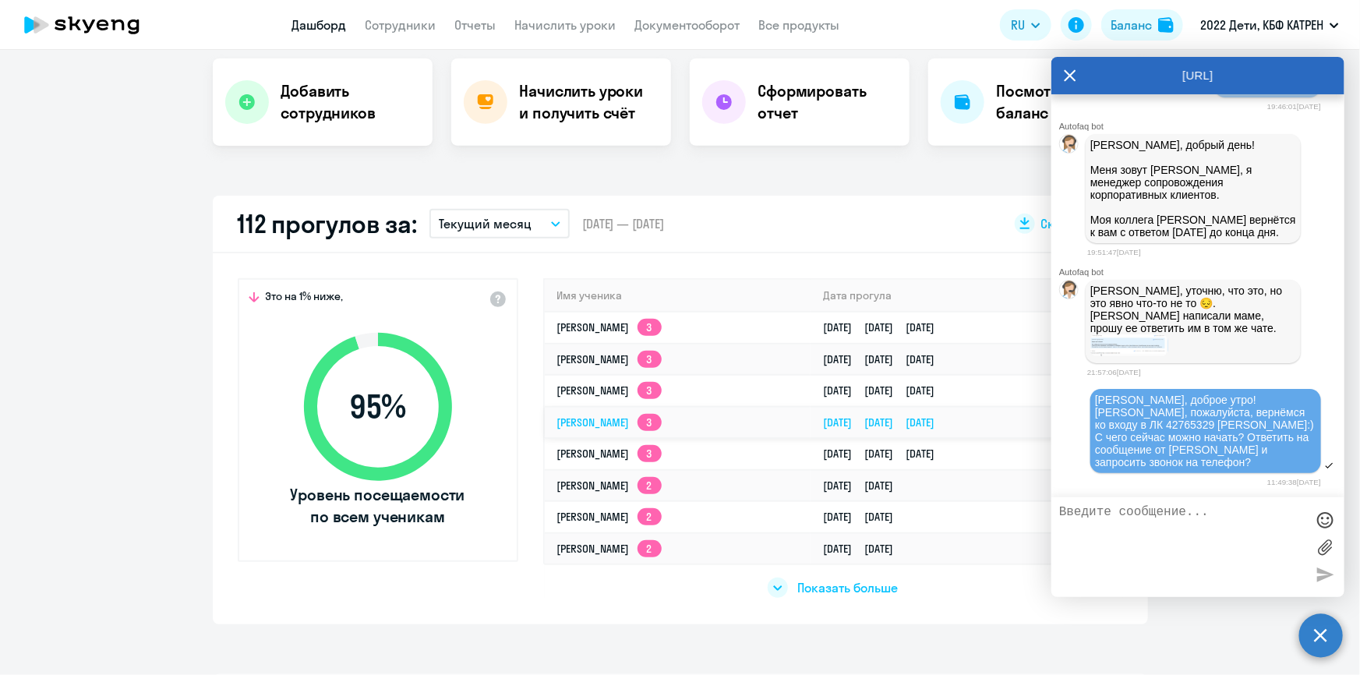
scroll to position [354, 0]
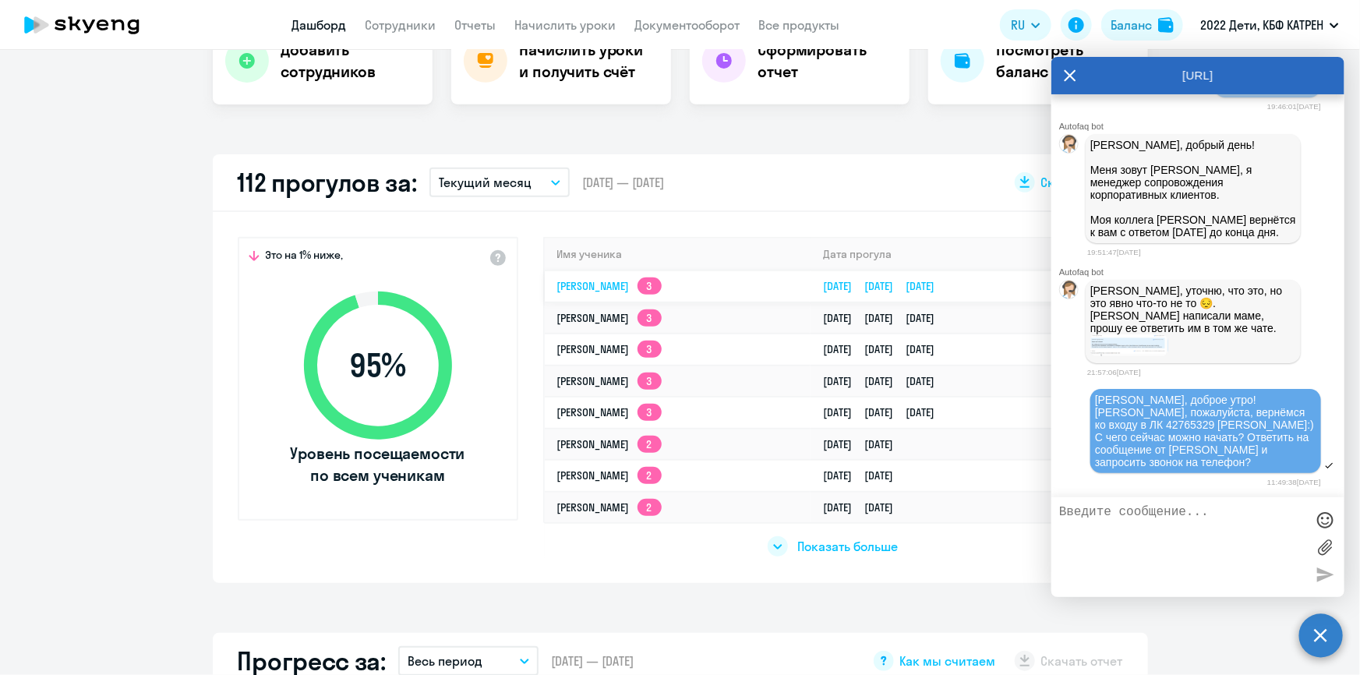
drag, startPoint x: 543, startPoint y: 281, endPoint x: 1044, endPoint y: 287, distance: 501.0
click at [1044, 287] on tr "[PERSON_NAME] 3 [DATE] [DATE] [DATE]" at bounding box center [833, 286] width 577 height 32
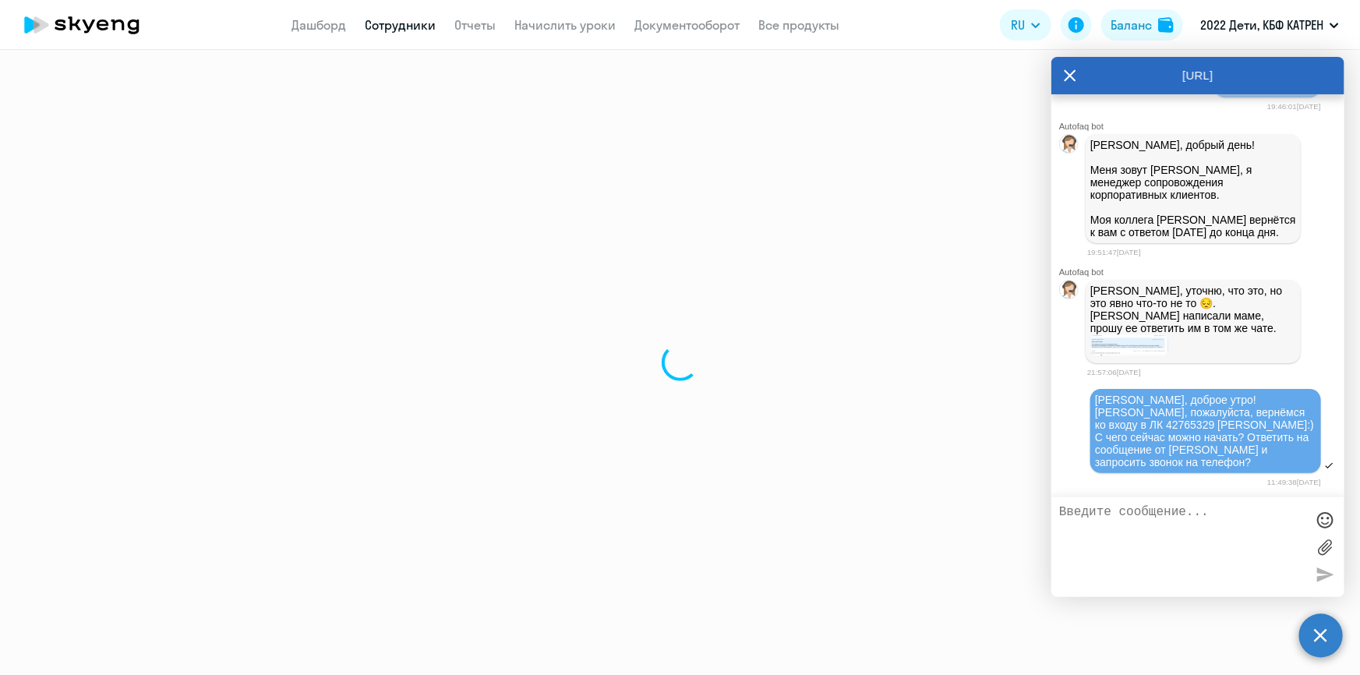
select select "math"
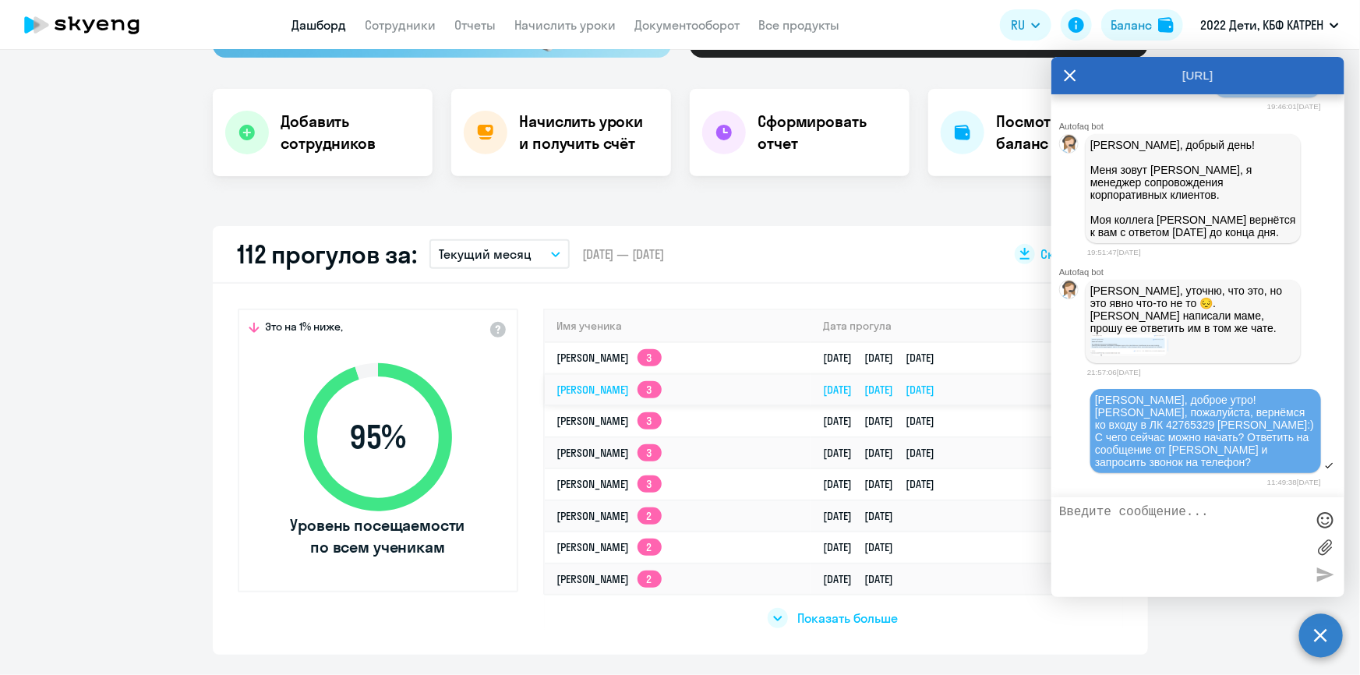
scroll to position [283, 0]
drag, startPoint x: 542, startPoint y: 343, endPoint x: 1126, endPoint y: 214, distance: 597.6
click at [1022, 350] on tr "[PERSON_NAME] 3 [DATE] [DATE] [DATE]" at bounding box center [833, 357] width 577 height 32
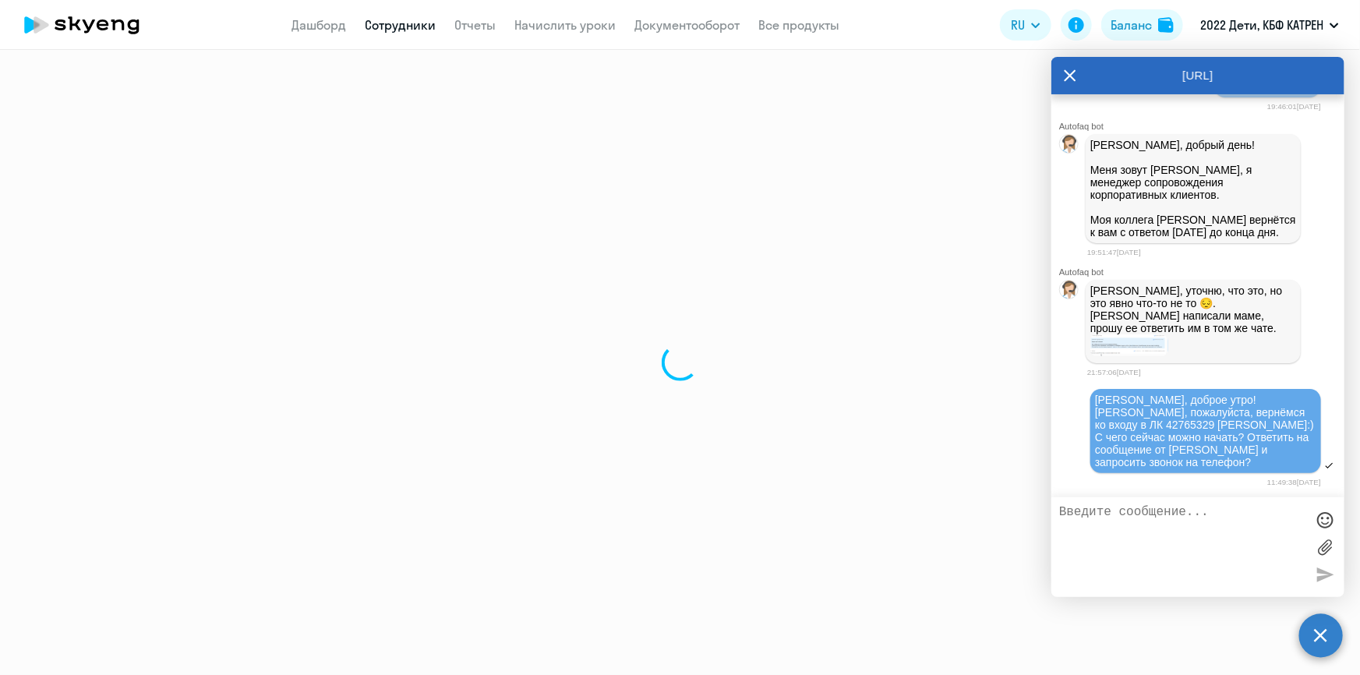
select select "math"
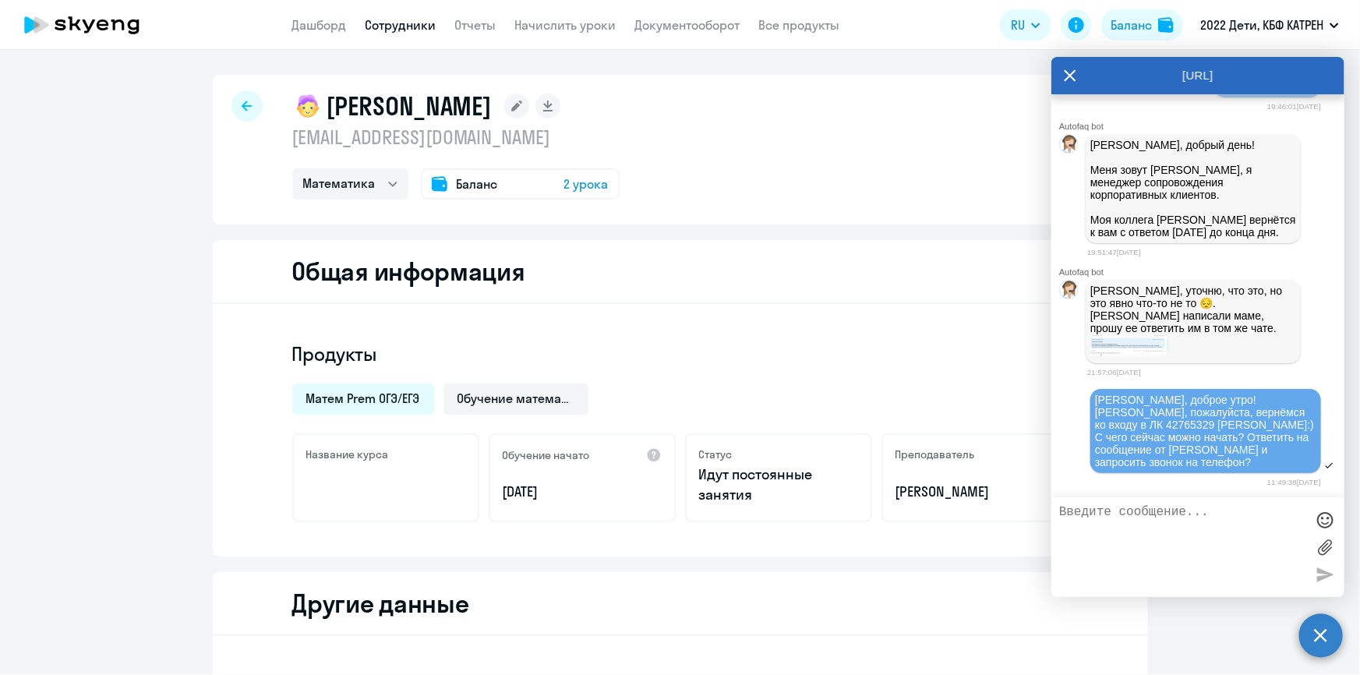
click at [1067, 67] on icon at bounding box center [1070, 75] width 12 height 37
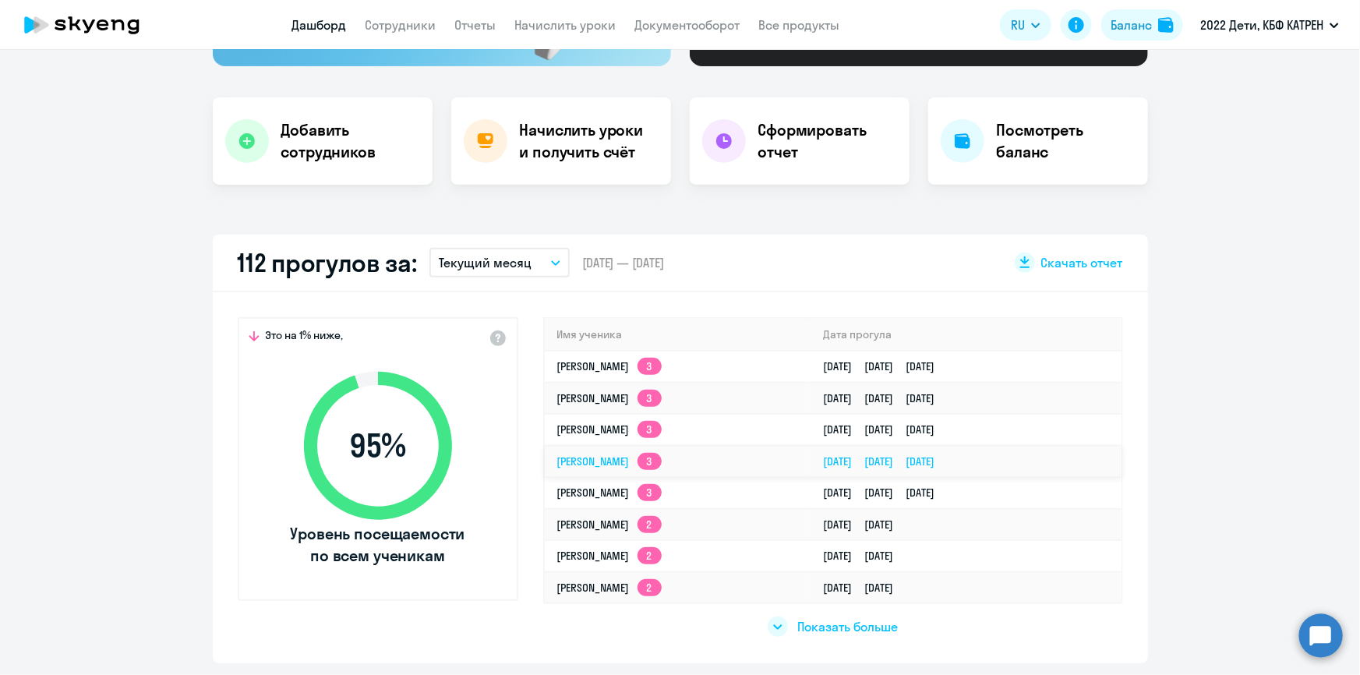
scroll to position [354, 0]
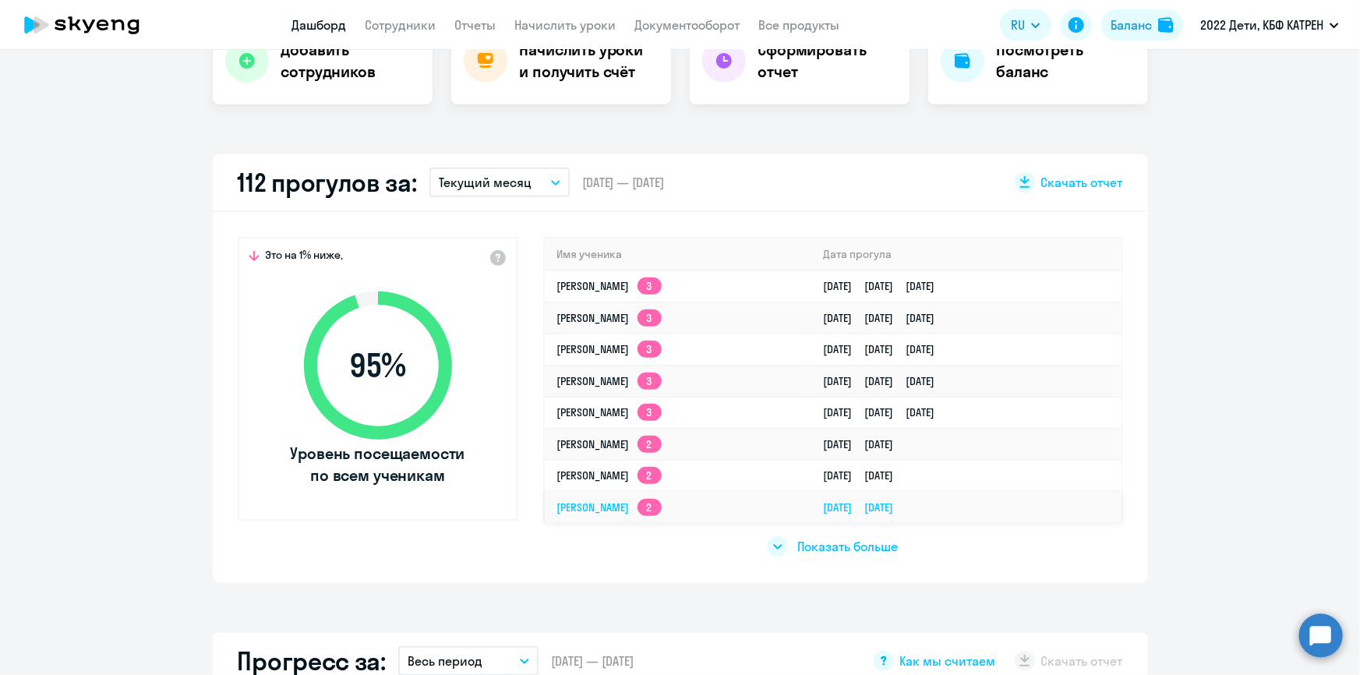
click at [850, 542] on span "Показать больше" at bounding box center [847, 546] width 101 height 17
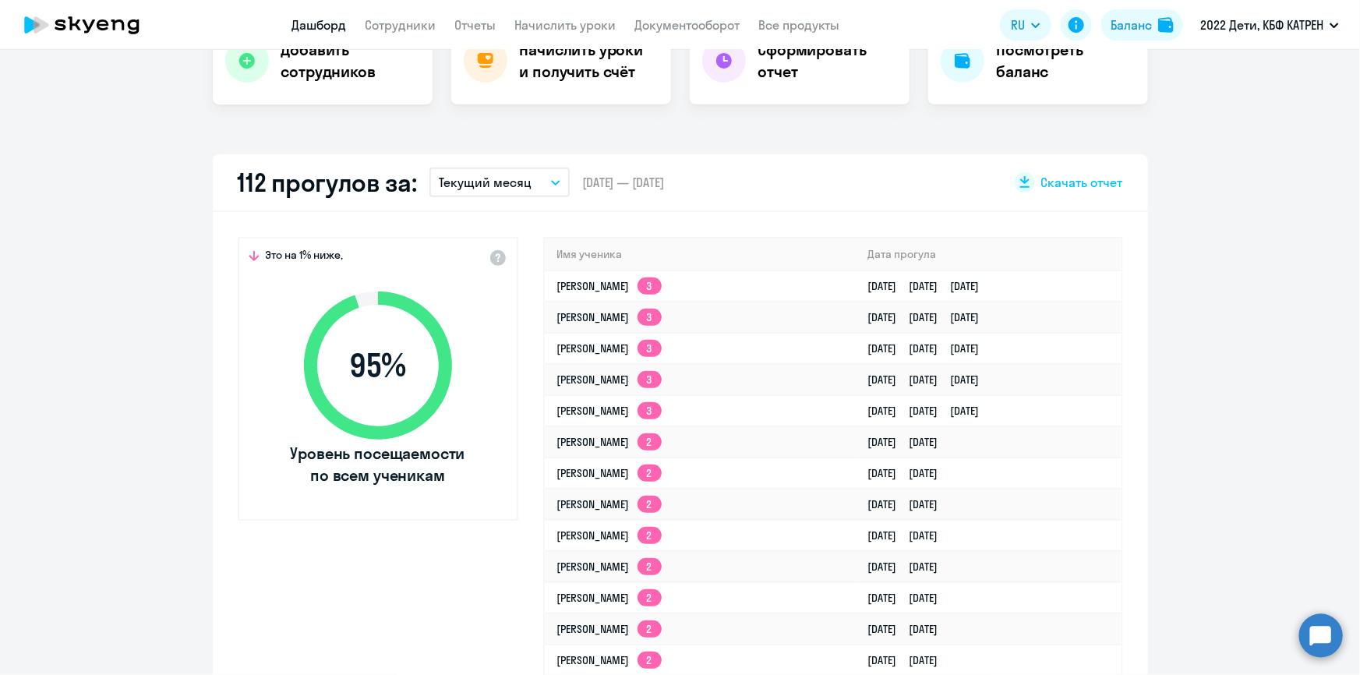
select select "30"
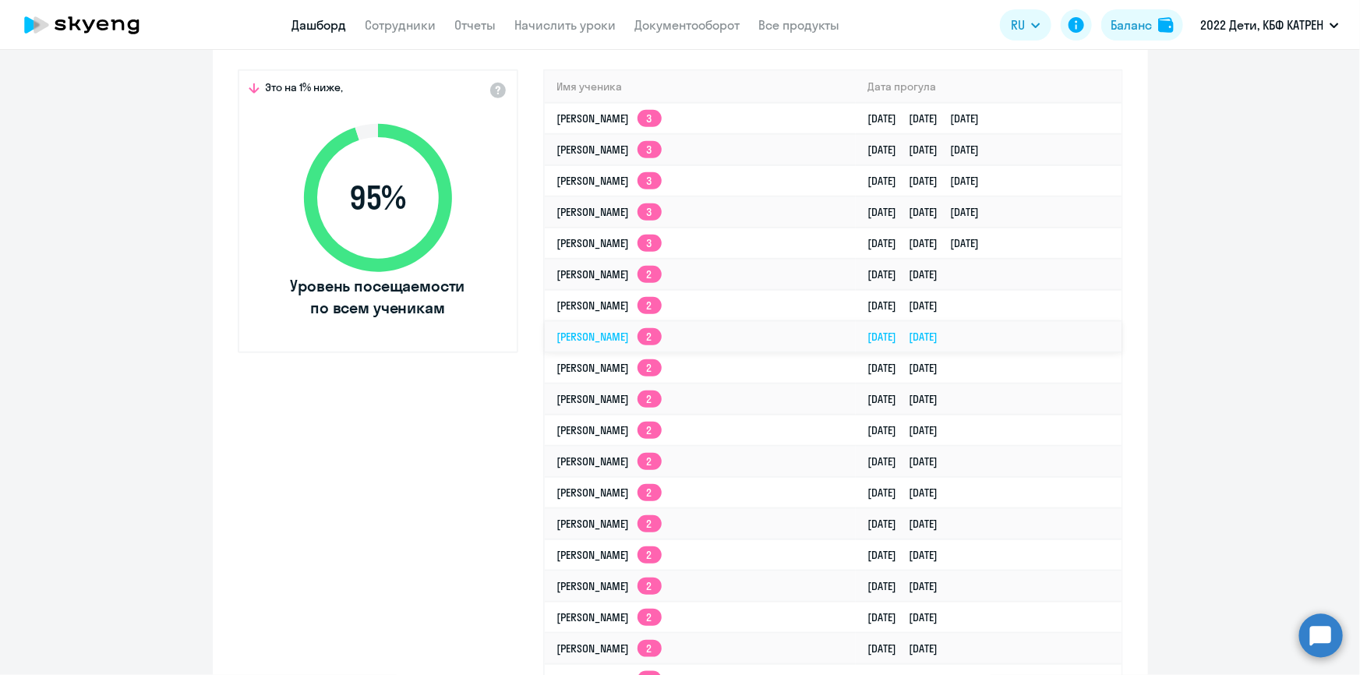
scroll to position [496, 0]
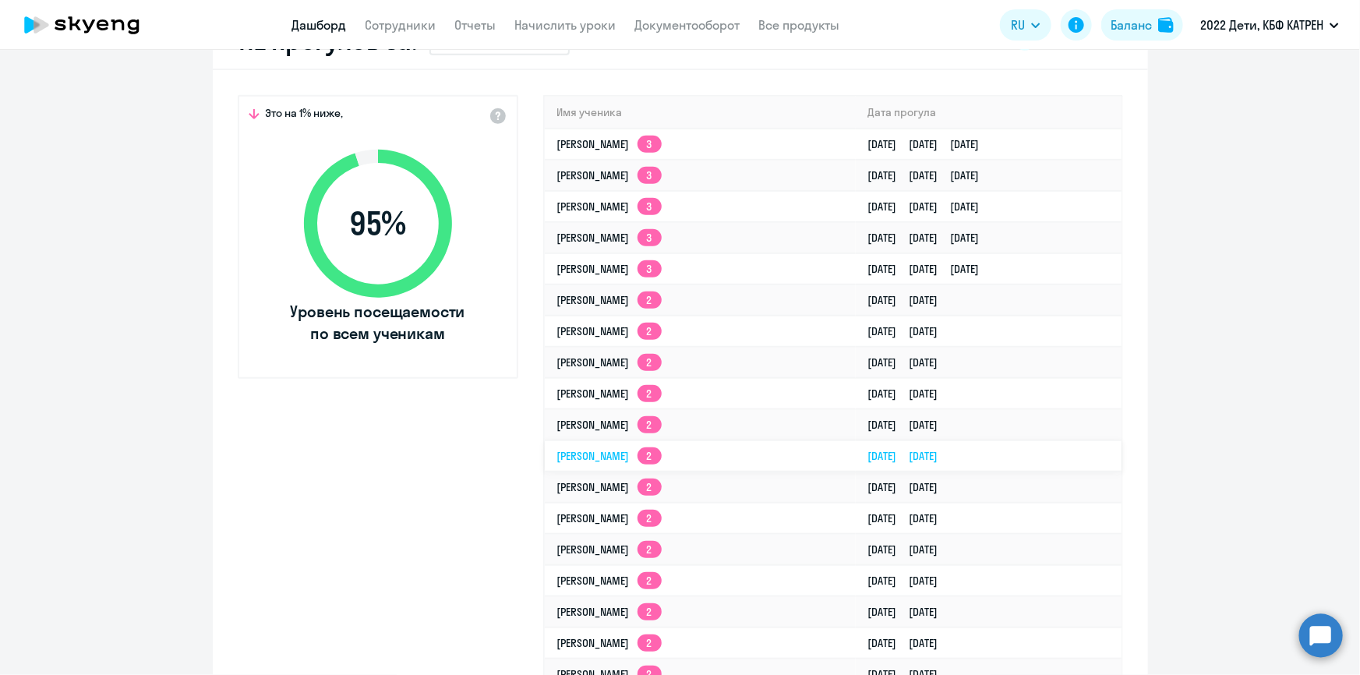
drag, startPoint x: 542, startPoint y: 109, endPoint x: 1005, endPoint y: 448, distance: 574.3
copy table "Lor ipsumdo Sita consect Adip Elitseddo Eiusmodtem 9 67.92.3711 75.88.8909 71.9…"
click at [1321, 649] on circle at bounding box center [1321, 635] width 44 height 44
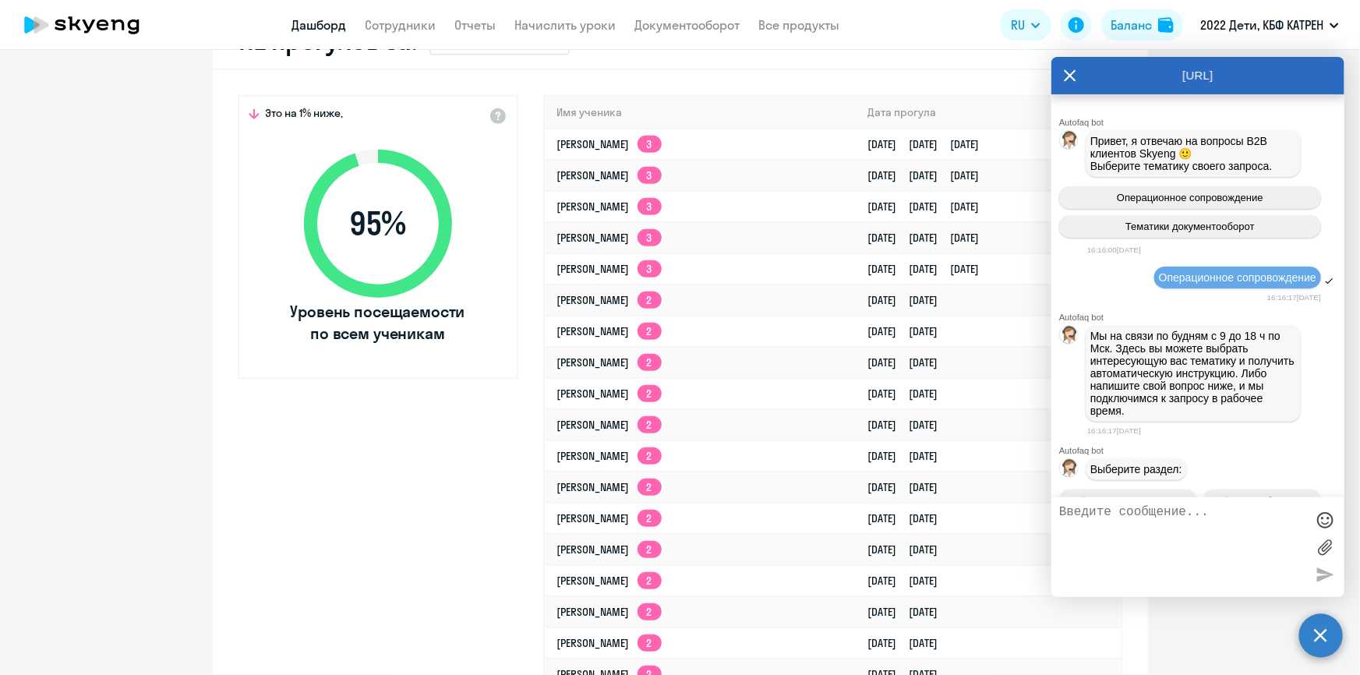
scroll to position [56330, 0]
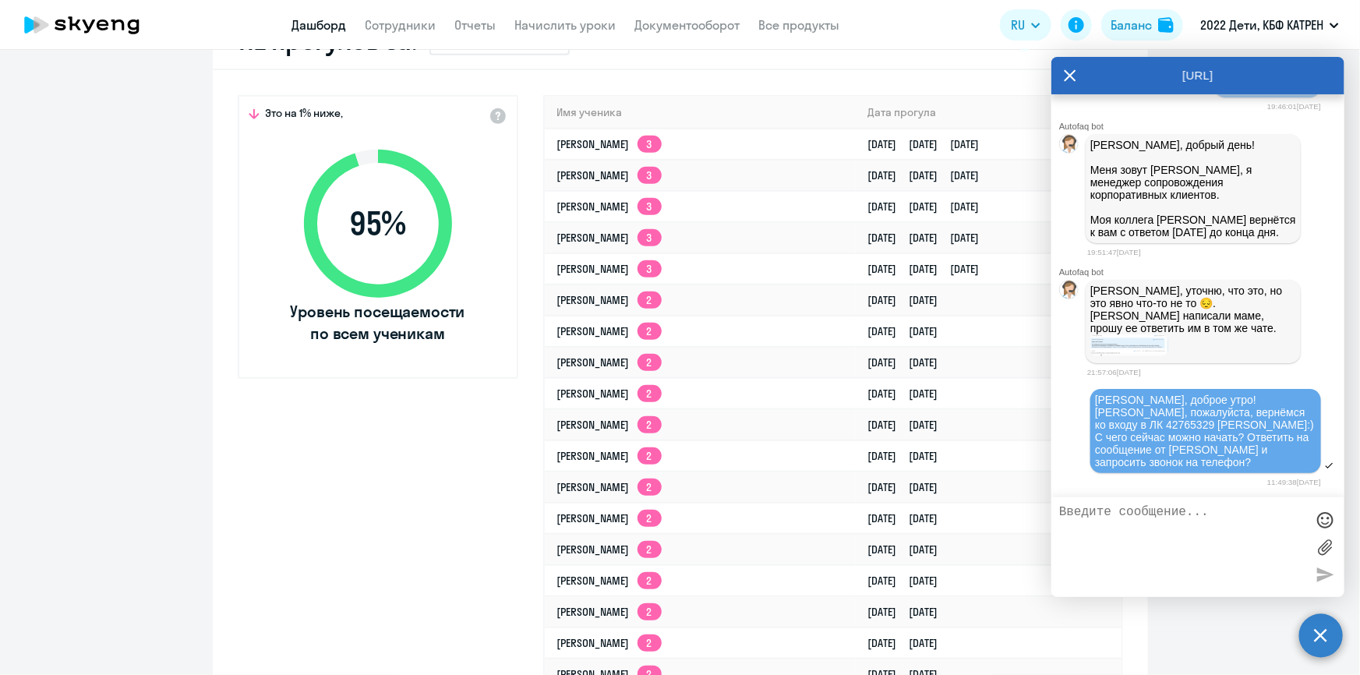
click at [1069, 67] on icon at bounding box center [1070, 75] width 12 height 37
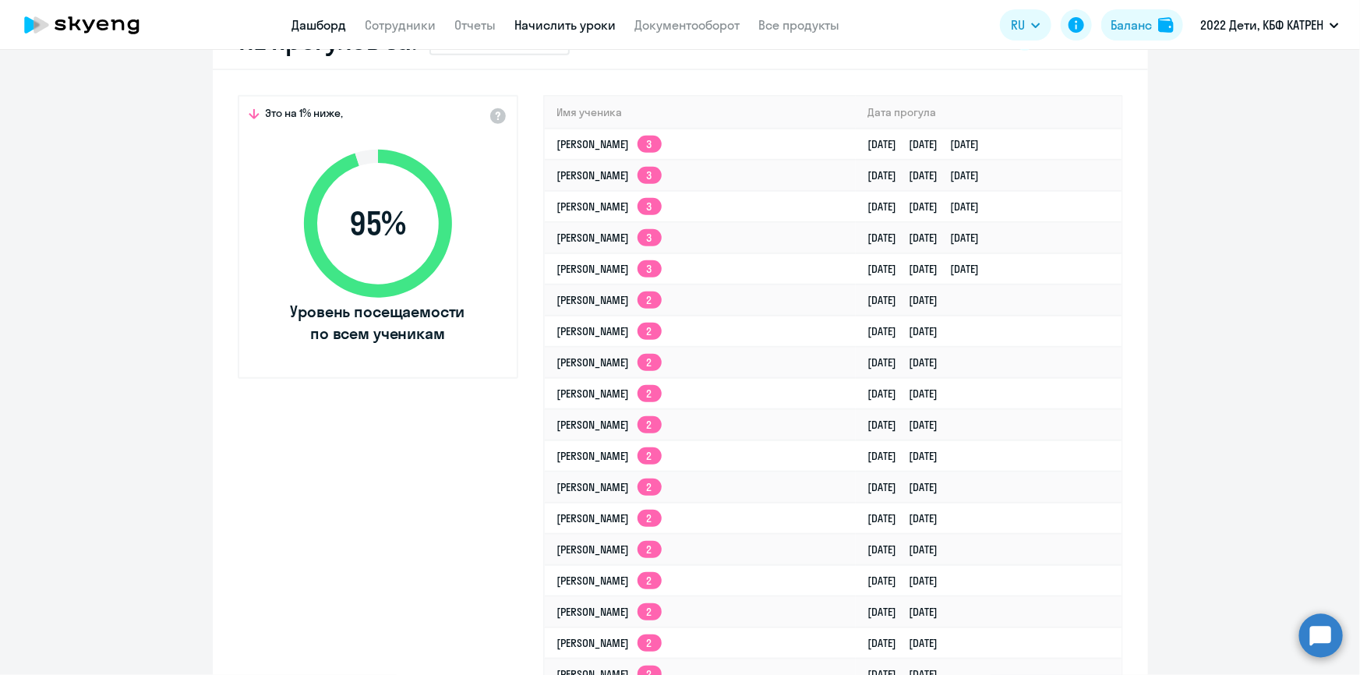
click at [537, 23] on link "Начислить уроки" at bounding box center [565, 25] width 101 height 16
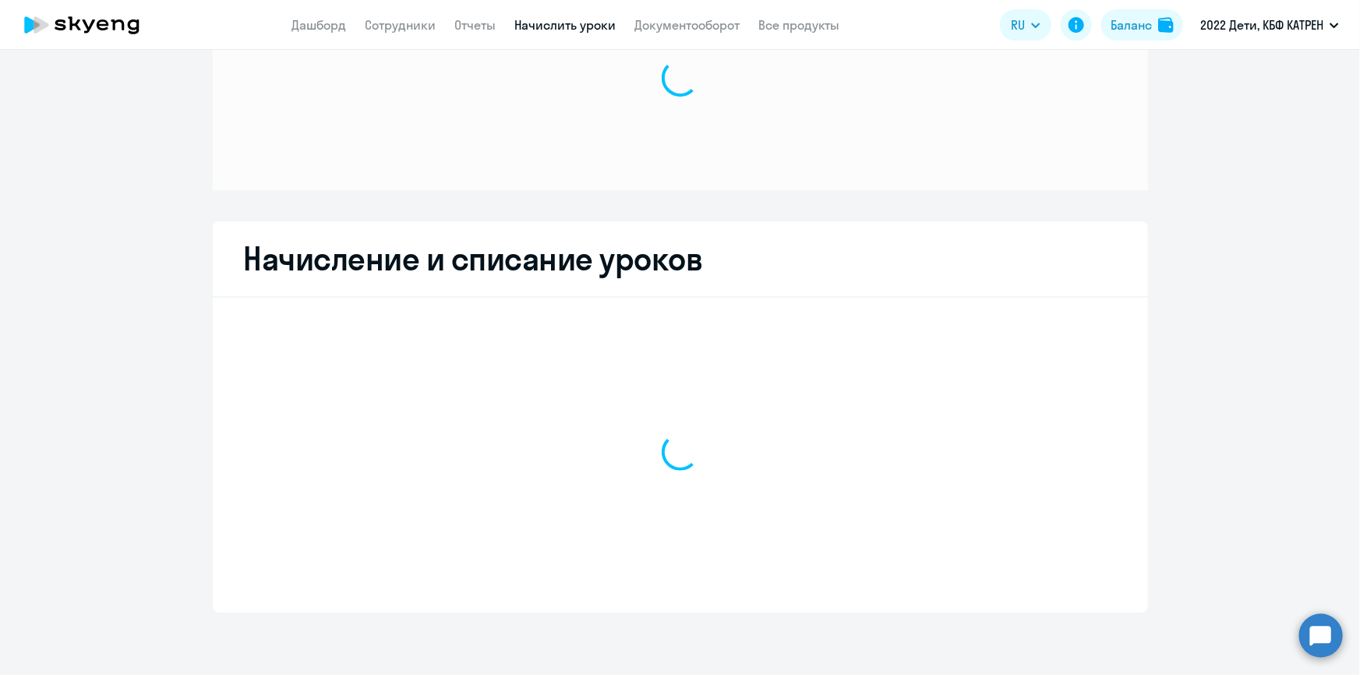
scroll to position [107, 0]
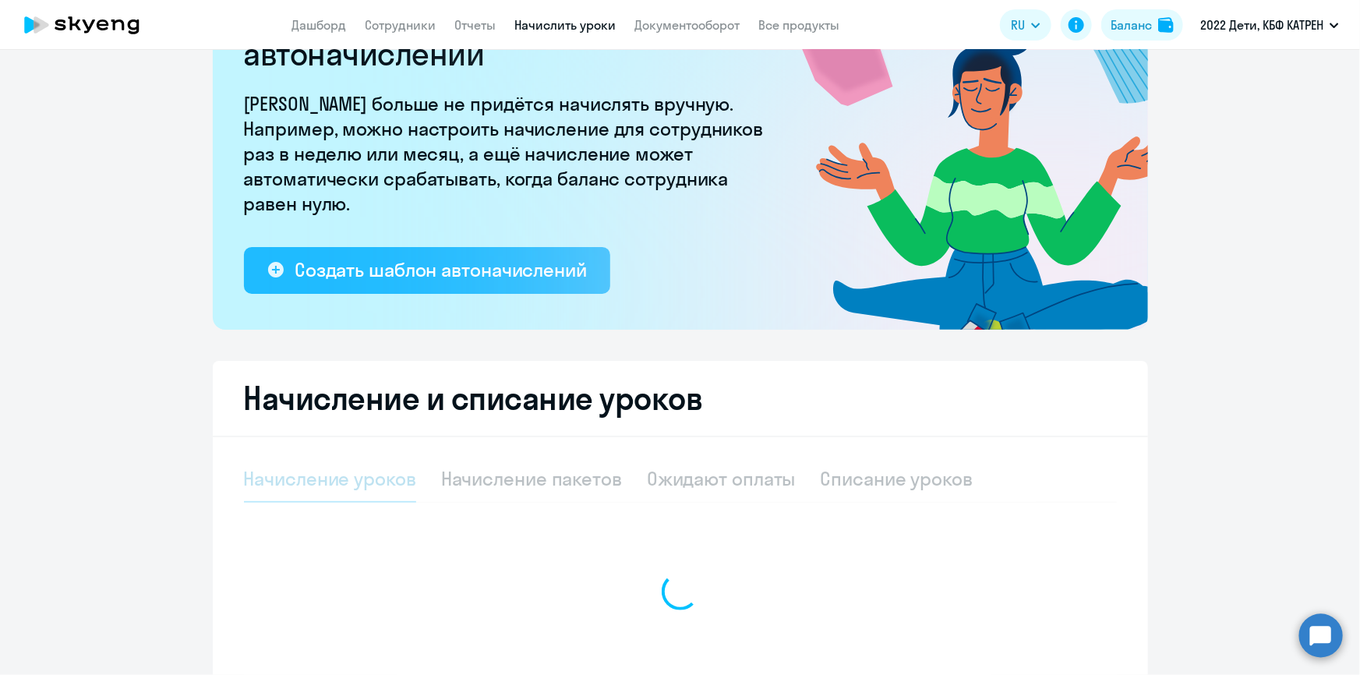
select select "10"
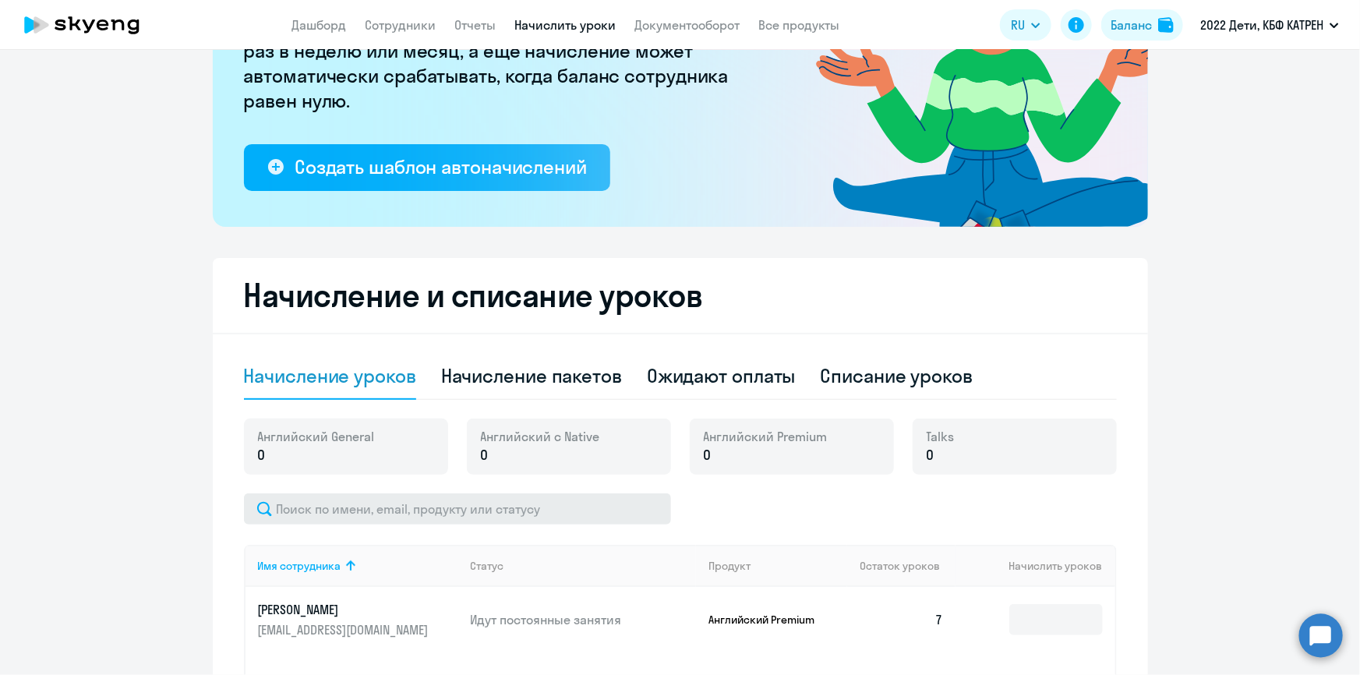
scroll to position [354, 0]
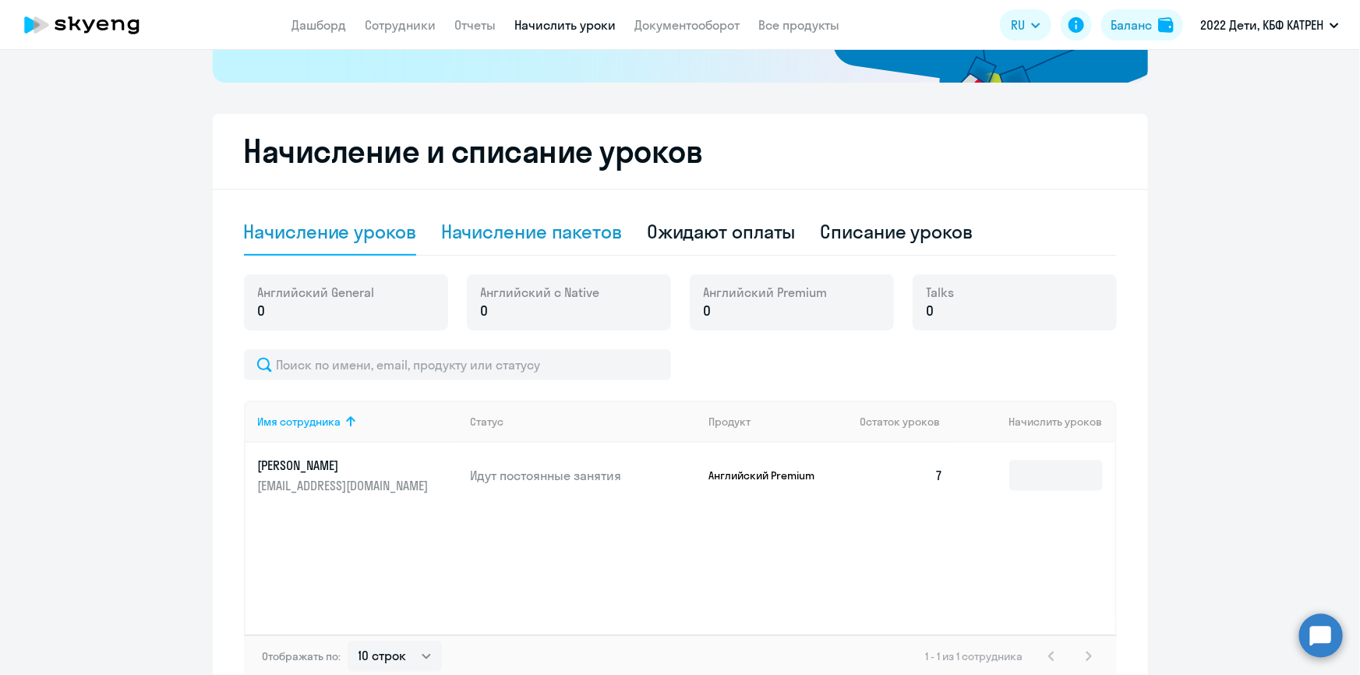
click at [540, 234] on div "Начисление пакетов" at bounding box center [531, 231] width 181 height 25
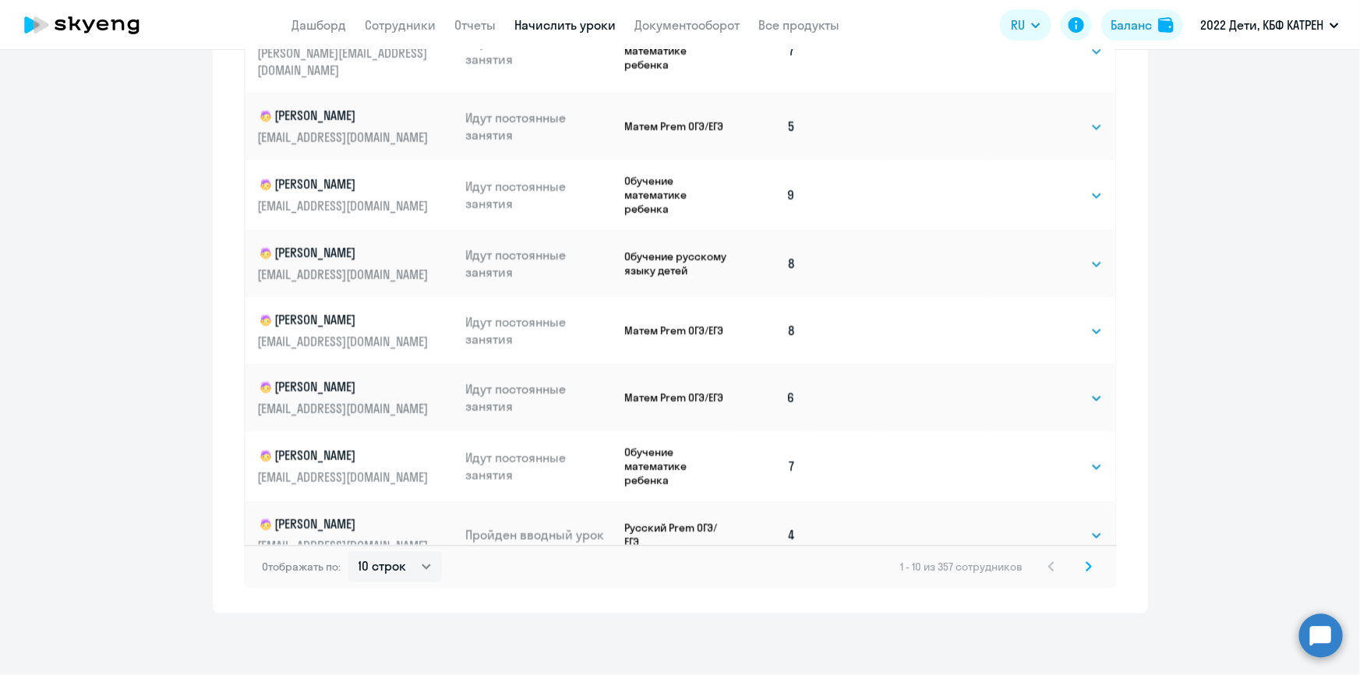
scroll to position [28, 0]
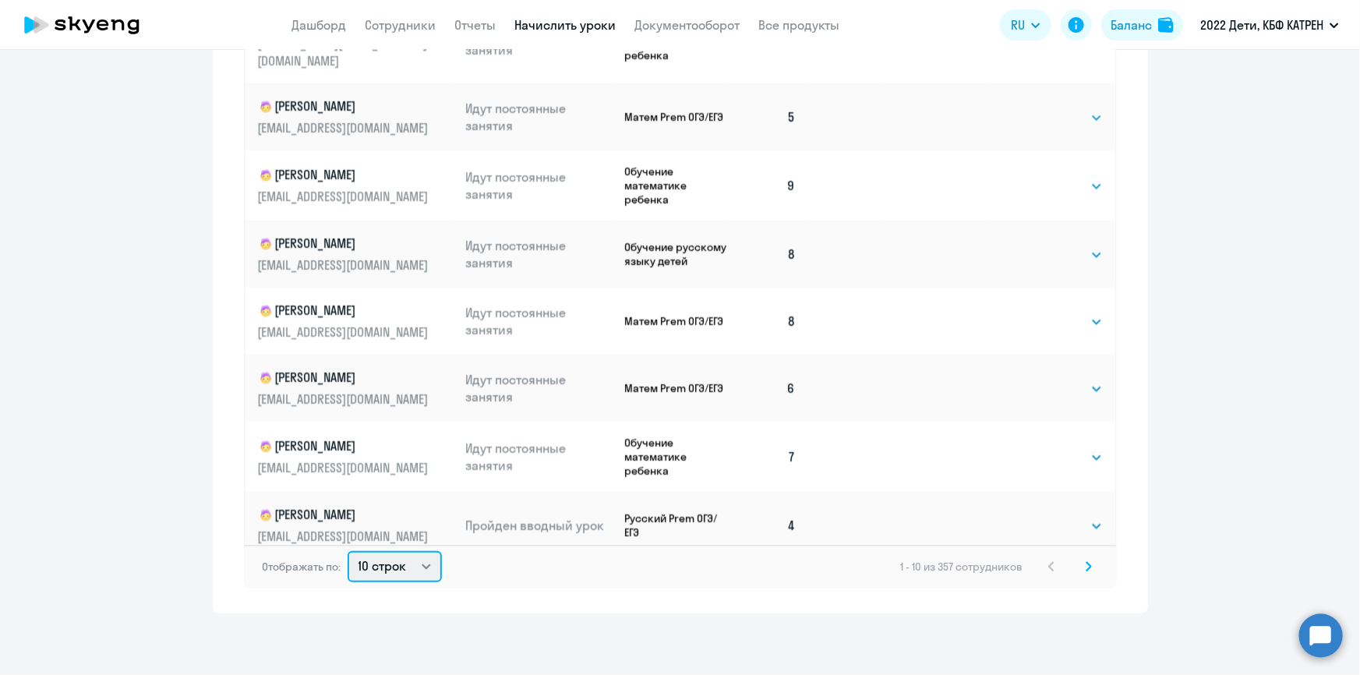
click at [422, 564] on select "10 строк 30 строк 50 строк" at bounding box center [395, 566] width 94 height 31
select select "50"
click at [348, 551] on select "10 строк 30 строк 50 строк" at bounding box center [395, 566] width 94 height 31
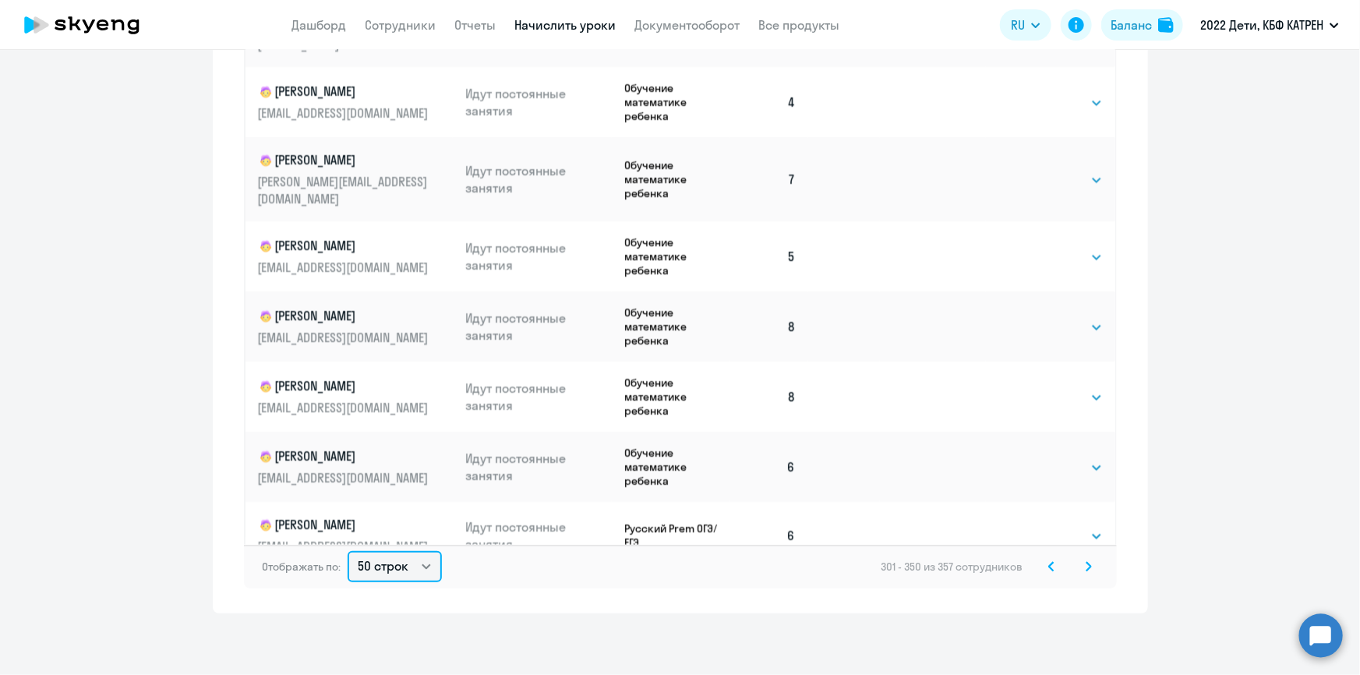
scroll to position [2934, 0]
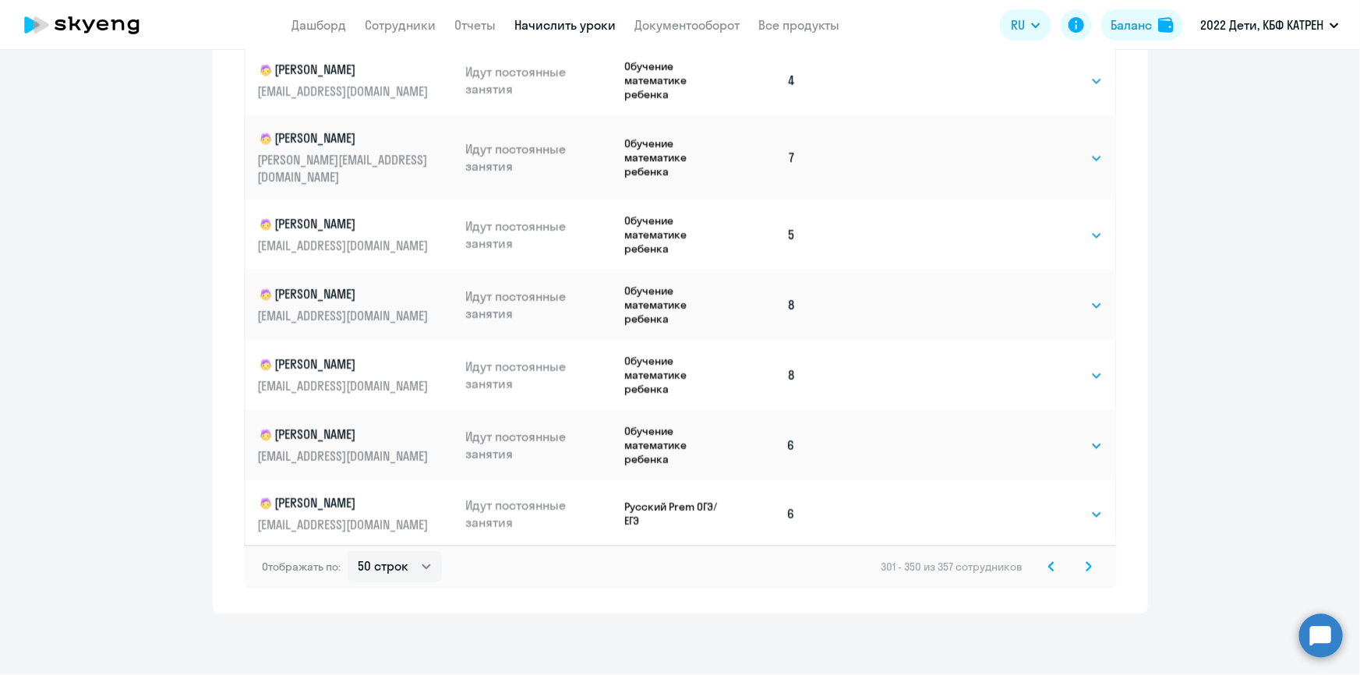
click at [1085, 563] on icon at bounding box center [1088, 566] width 6 height 11
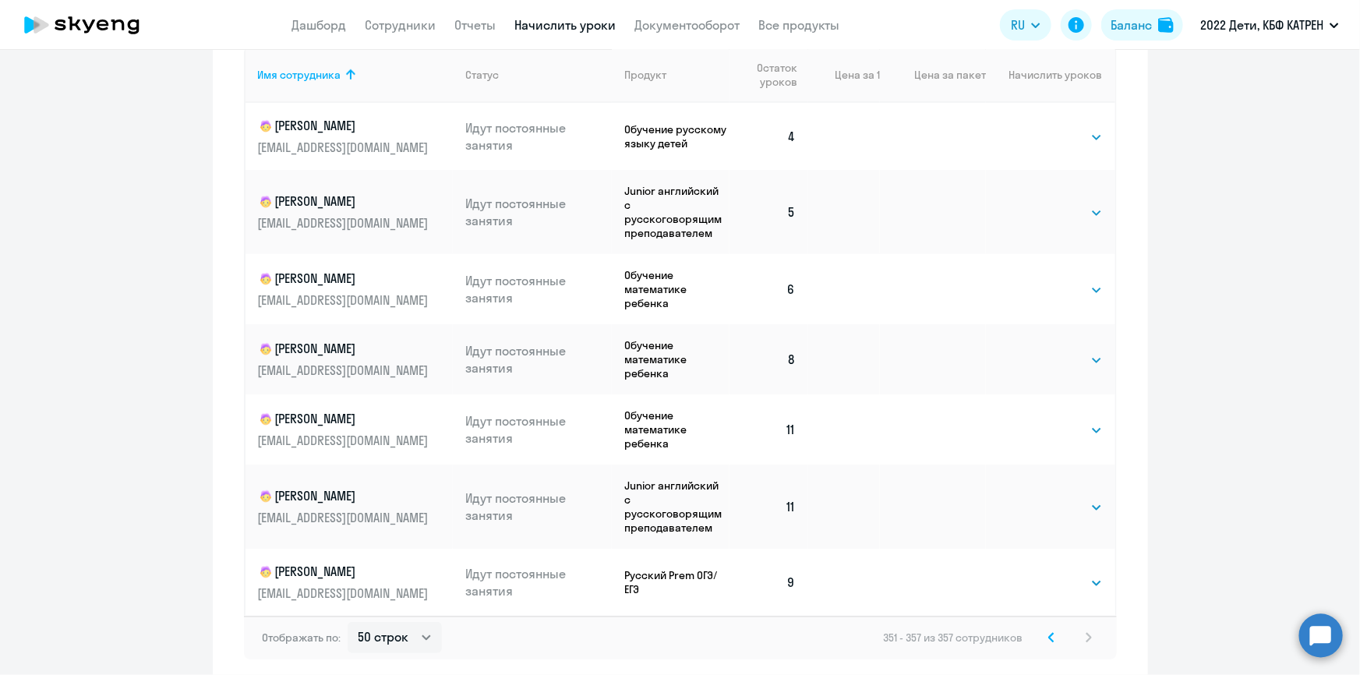
scroll to position [827, 0]
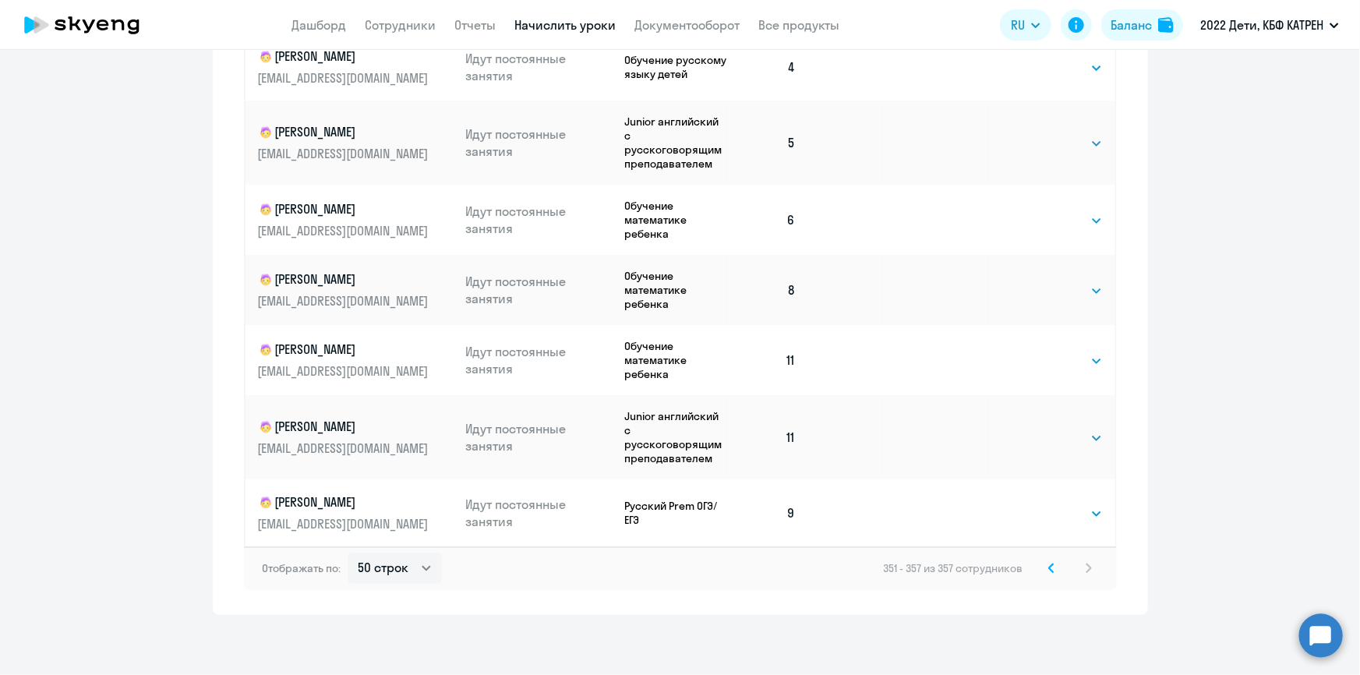
click at [1048, 564] on icon at bounding box center [1051, 568] width 6 height 11
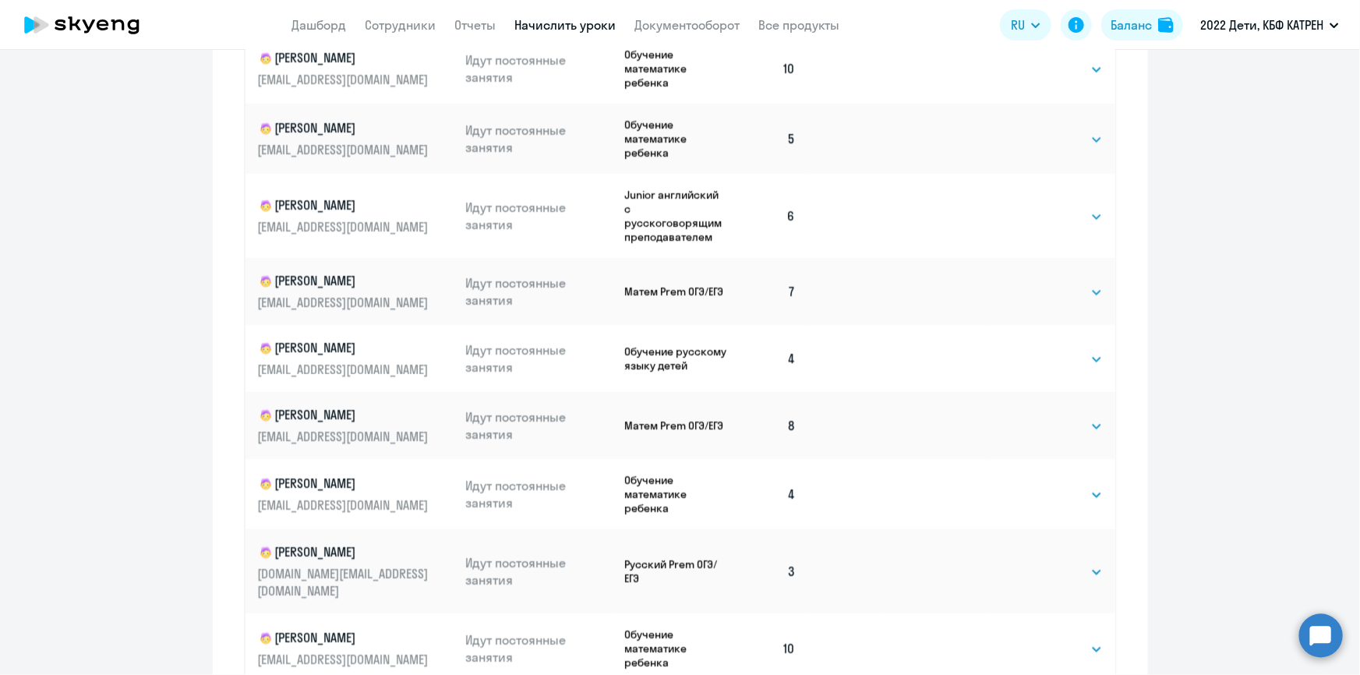
click at [1043, 104] on td "Выбрать 4 8 16 32 64 128 Выбрать" at bounding box center [1050, 69] width 129 height 70
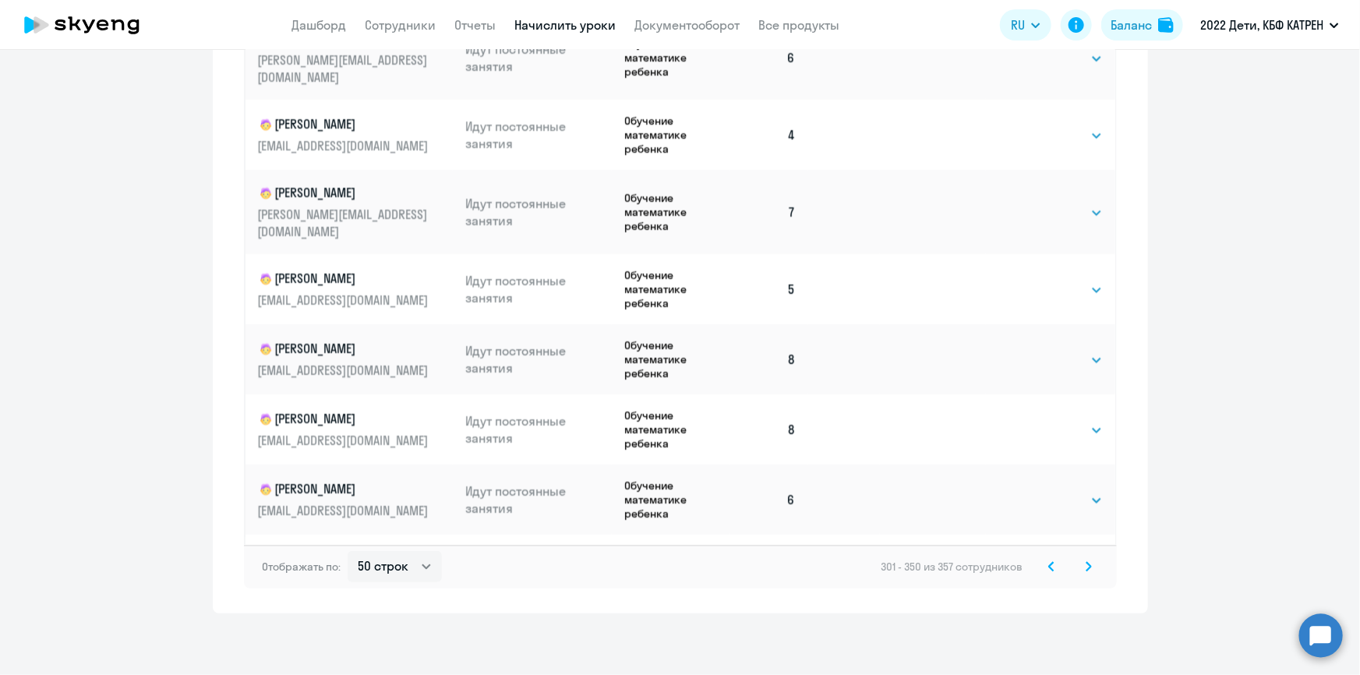
scroll to position [2904, 0]
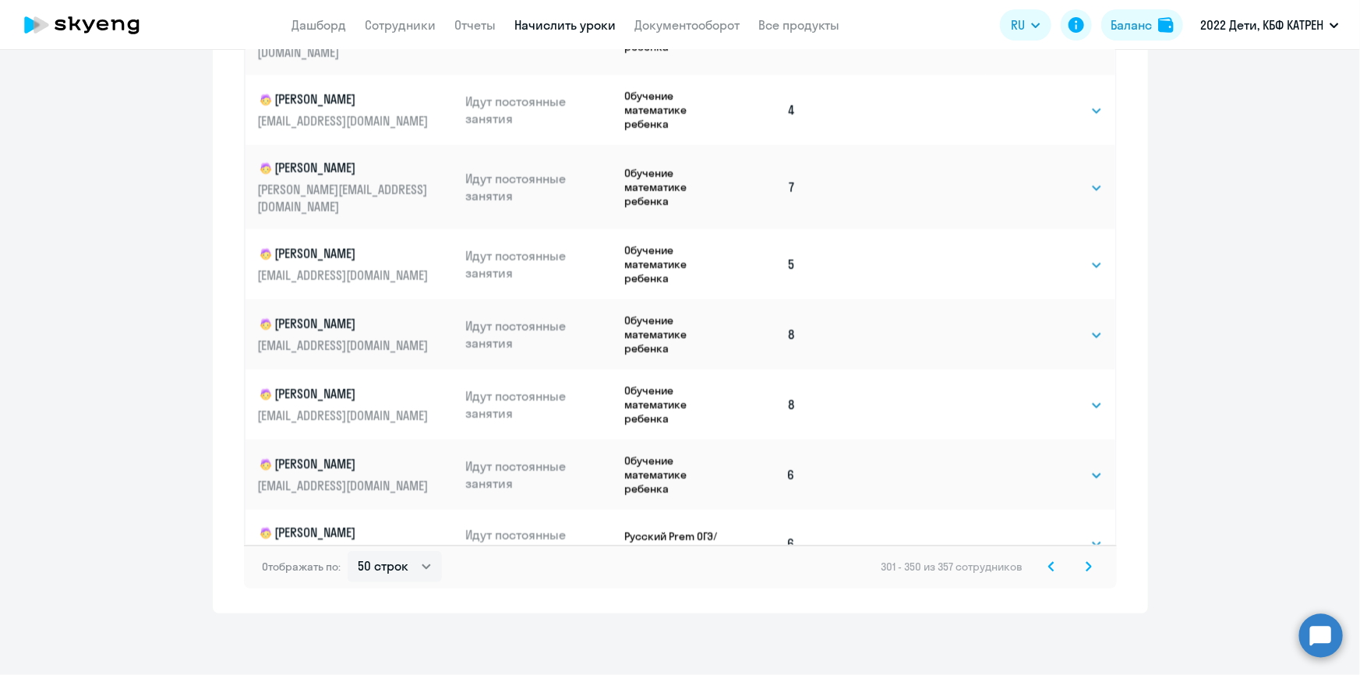
click at [1048, 564] on icon at bounding box center [1051, 566] width 6 height 11
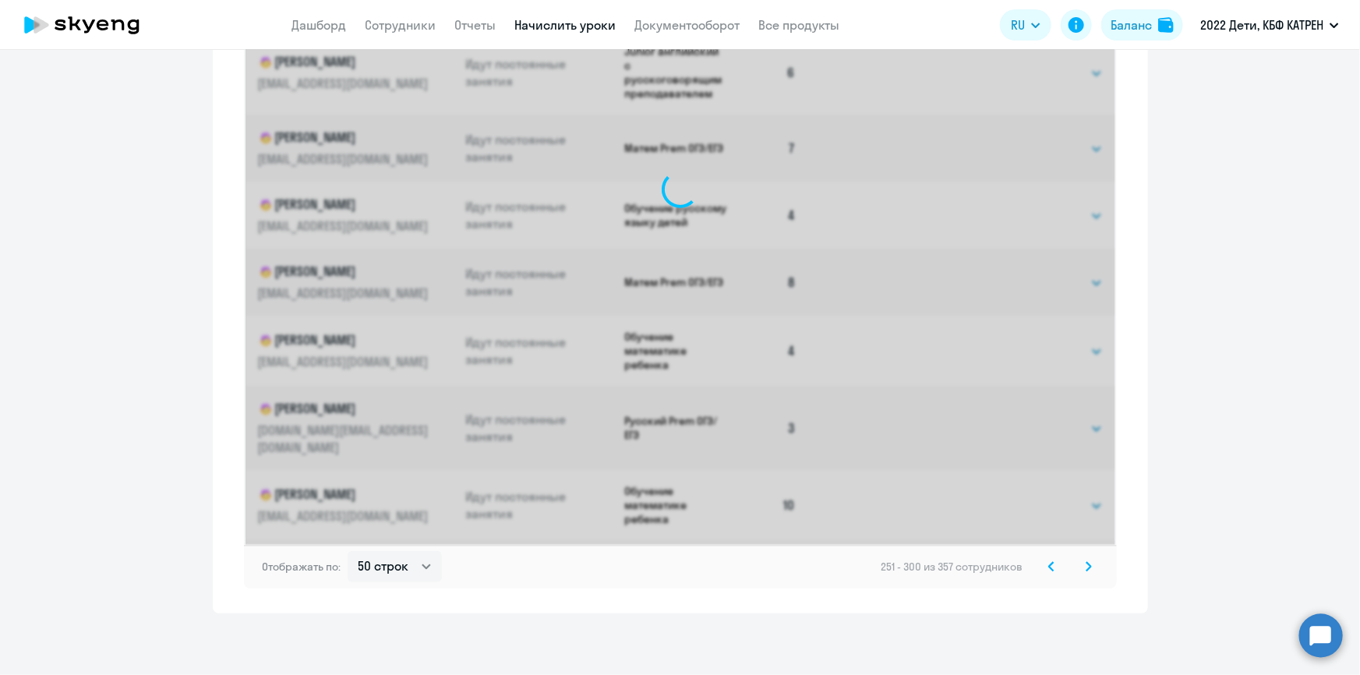
click at [1048, 564] on icon at bounding box center [1051, 566] width 6 height 11
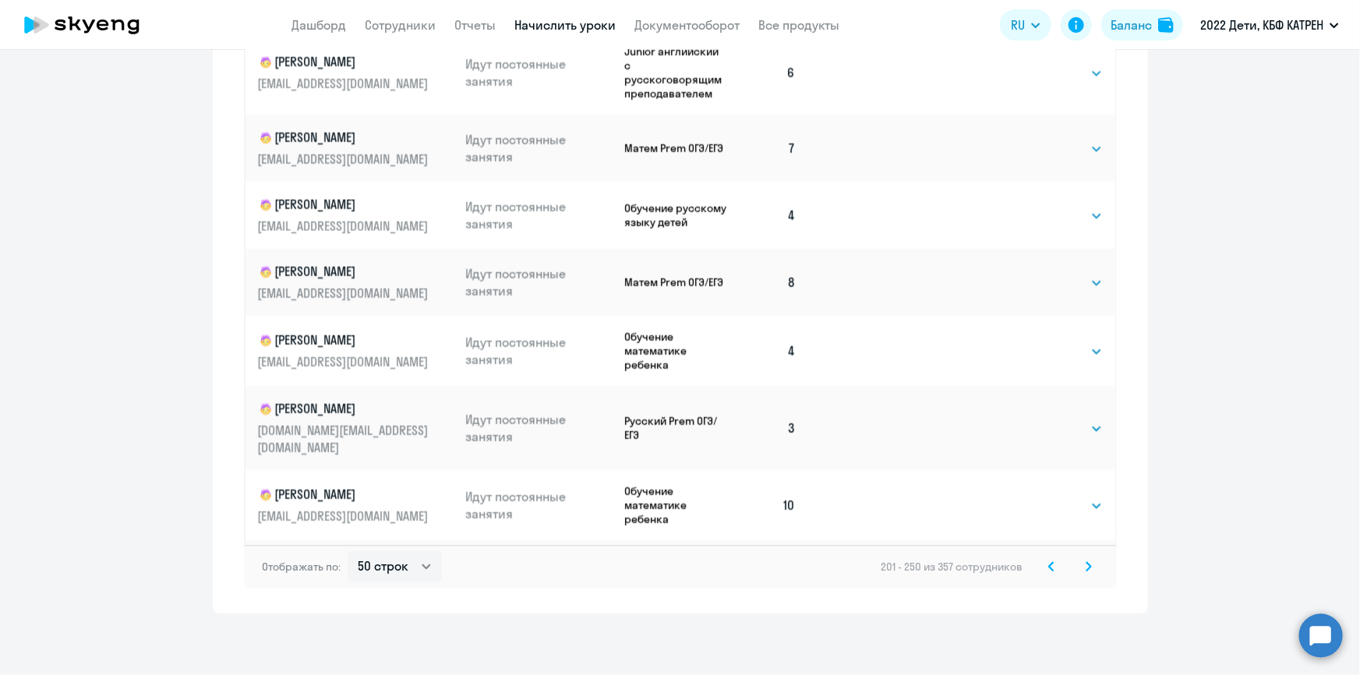
click at [1048, 565] on icon at bounding box center [1051, 566] width 6 height 11
click at [1046, 565] on div "1 - 50 из 357 сотрудников" at bounding box center [997, 566] width 199 height 19
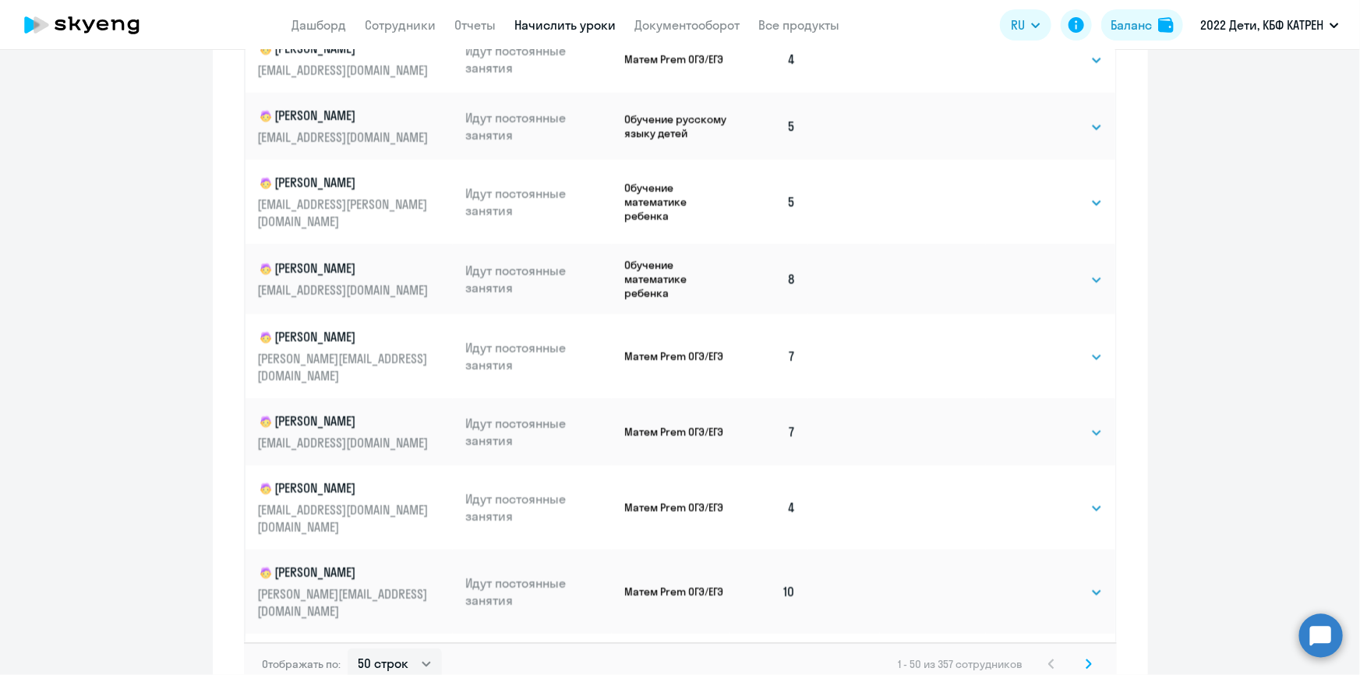
scroll to position [970, 0]
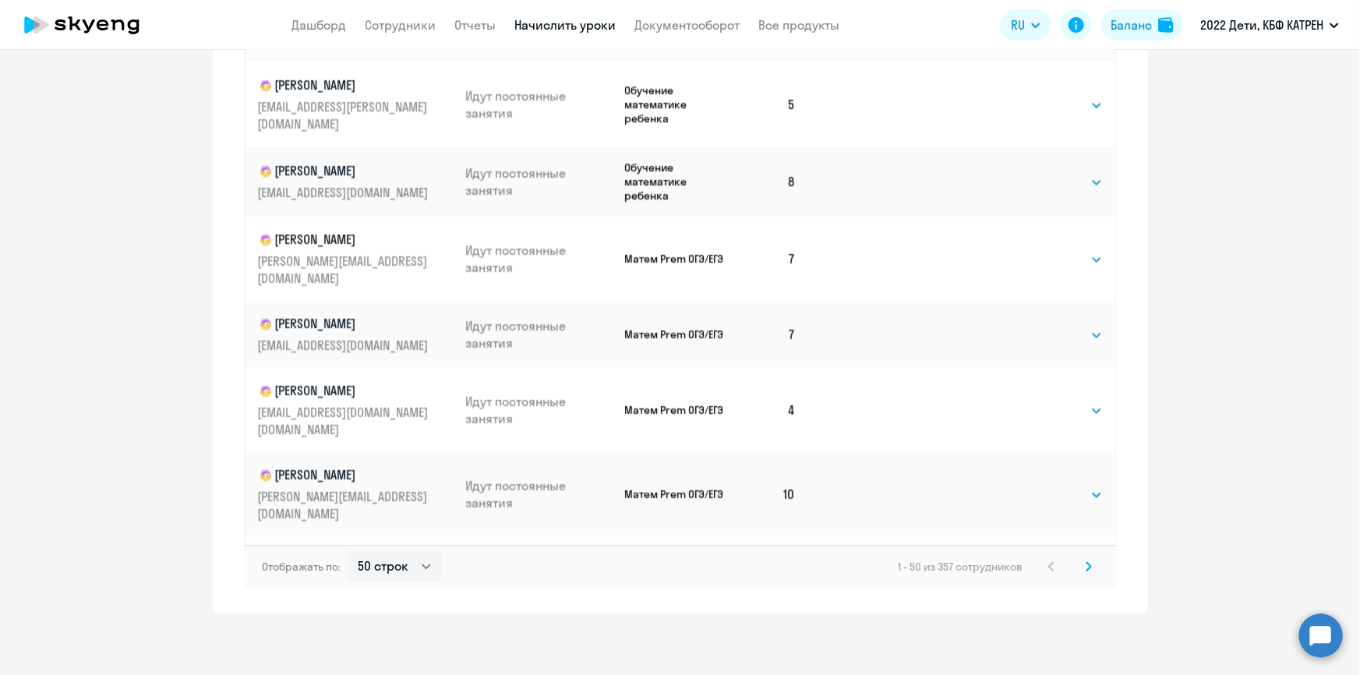
click at [1086, 566] on icon at bounding box center [1088, 566] width 5 height 9
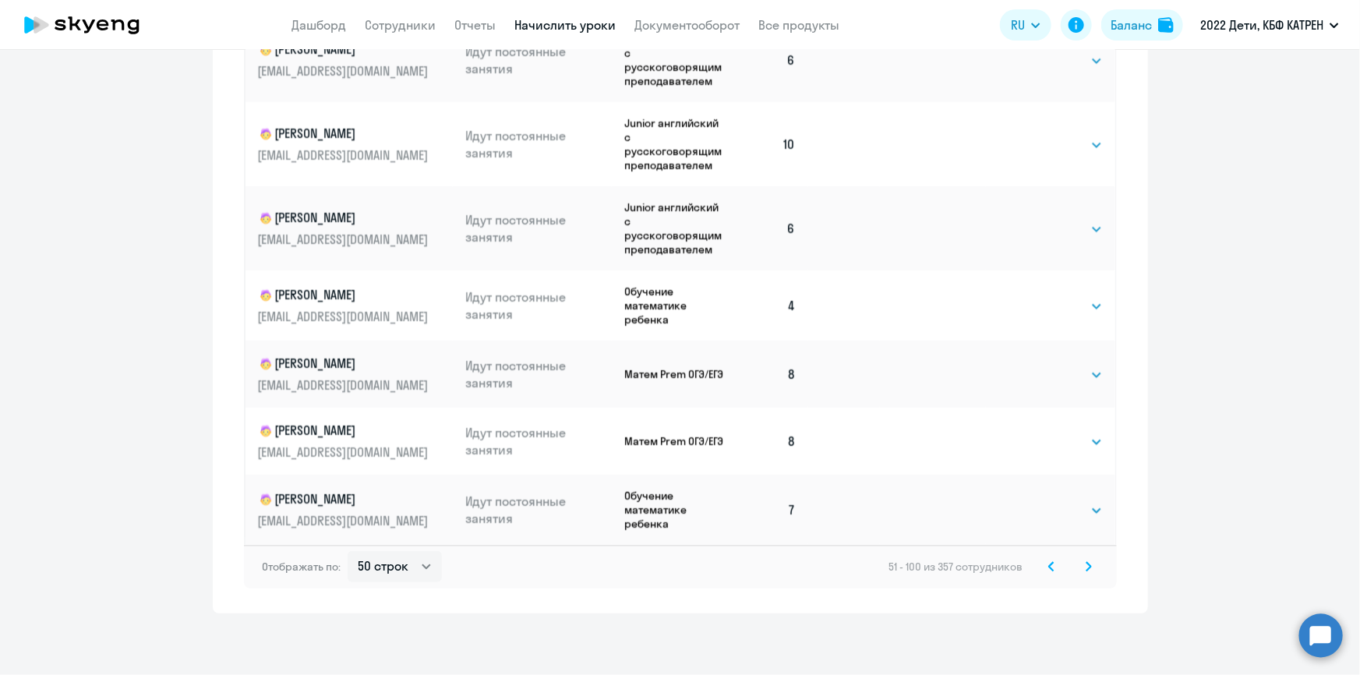
click at [1079, 570] on svg-icon at bounding box center [1088, 566] width 19 height 19
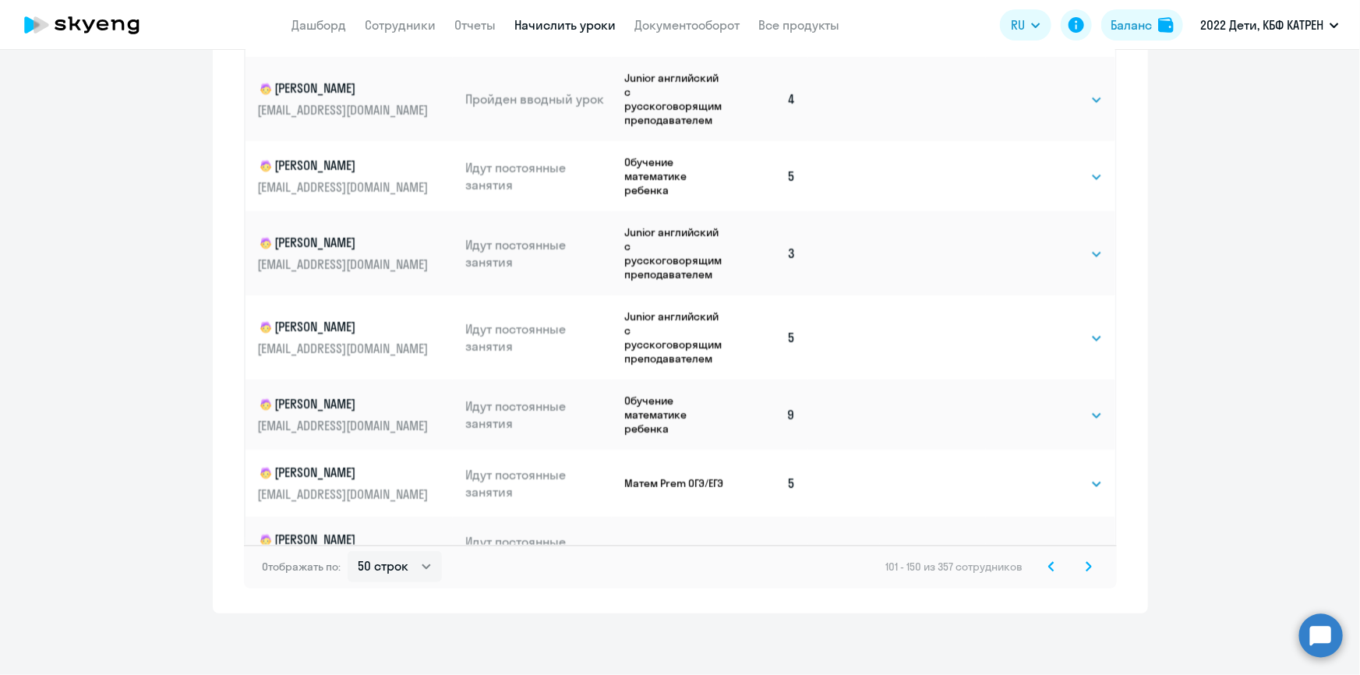
click at [1085, 568] on icon at bounding box center [1088, 566] width 6 height 11
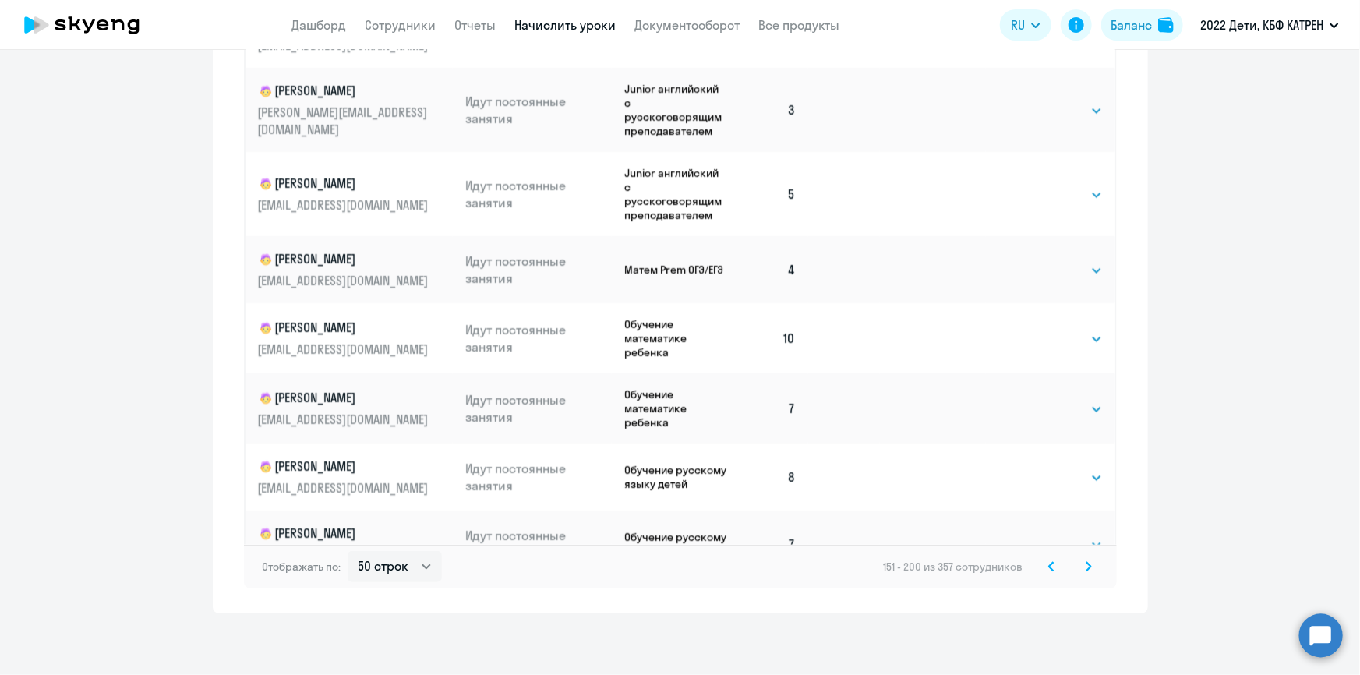
click at [1085, 566] on icon at bounding box center [1088, 566] width 6 height 11
